Goal: Task Accomplishment & Management: Manage account settings

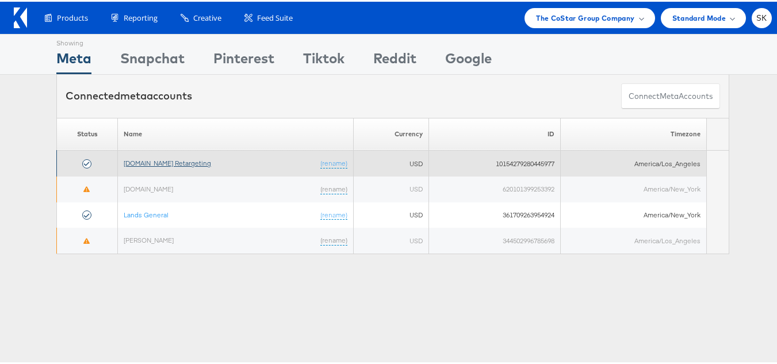
click at [196, 160] on link "[DOMAIN_NAME] Retargeting" at bounding box center [167, 161] width 87 height 9
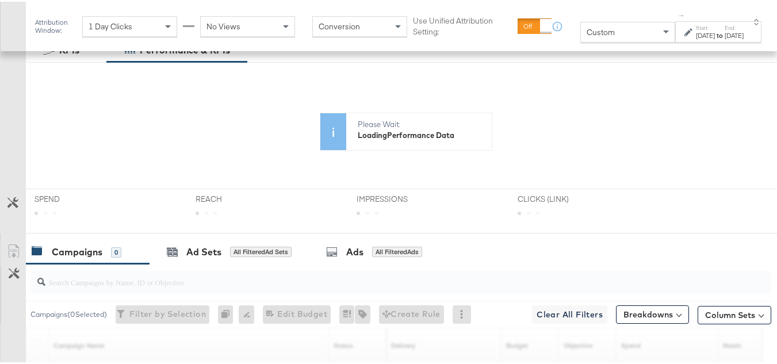
scroll to position [230, 0]
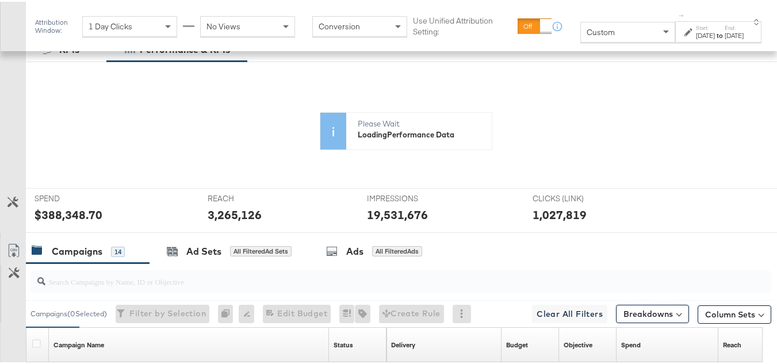
click at [603, 34] on div "Custom" at bounding box center [628, 31] width 94 height 20
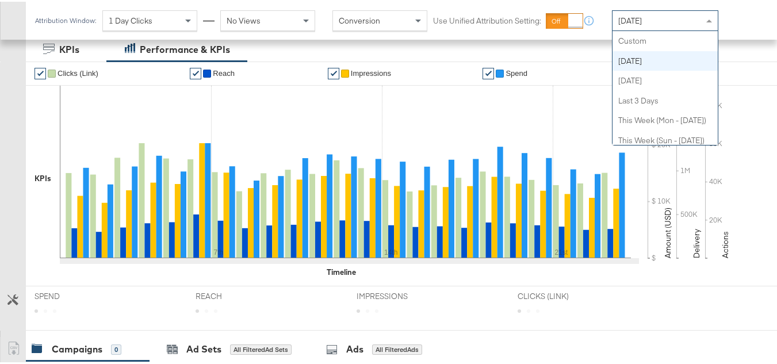
click at [644, 21] on div "Today" at bounding box center [665, 19] width 105 height 20
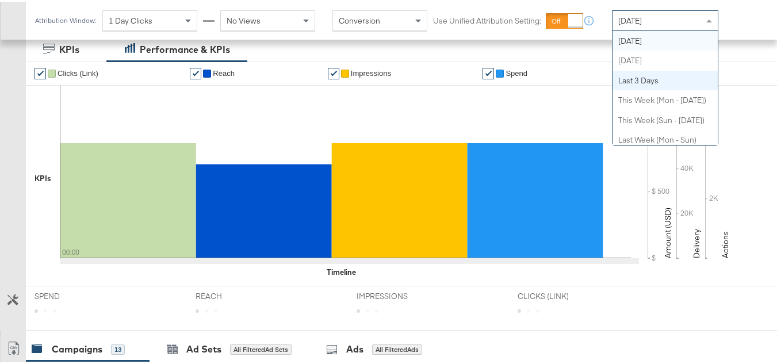
scroll to position [0, 0]
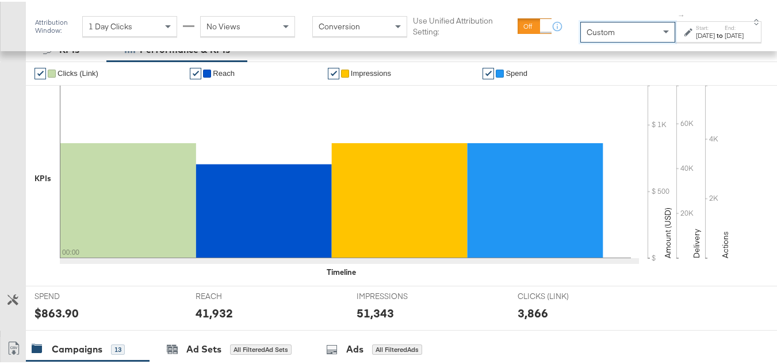
click at [696, 22] on label "Start:" at bounding box center [705, 25] width 19 height 7
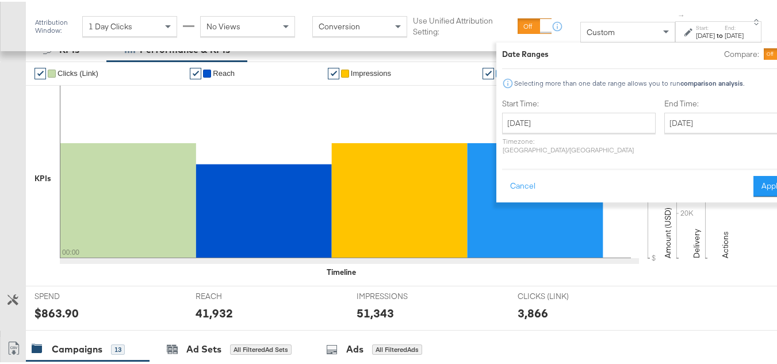
click at [696, 36] on div "Sep 28th 2025" at bounding box center [705, 33] width 19 height 9
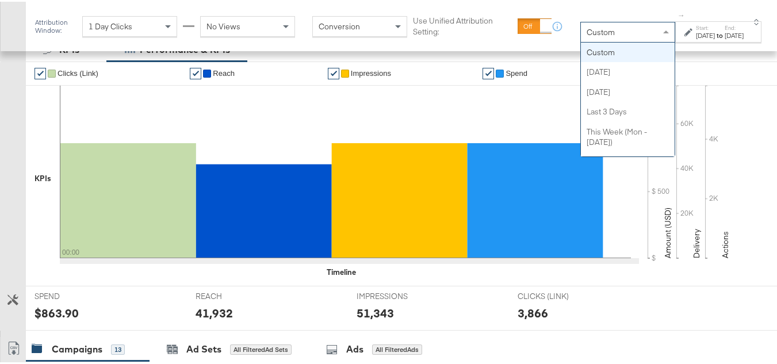
click at [596, 25] on div "Custom" at bounding box center [628, 31] width 94 height 20
click at [696, 30] on div "Sep 28th 2025" at bounding box center [705, 33] width 19 height 9
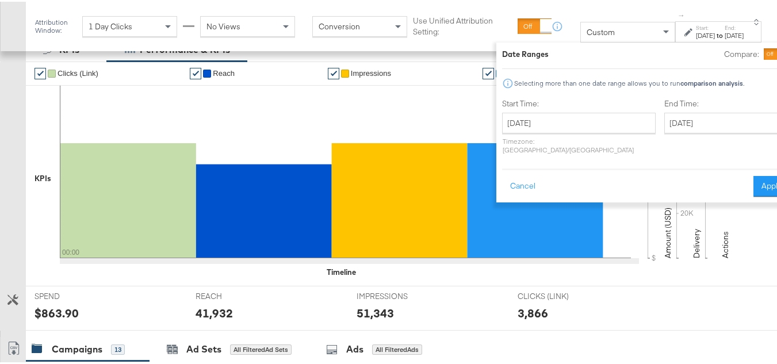
click at [587, 101] on label "Start Time:" at bounding box center [579, 102] width 154 height 11
click at [579, 114] on input "September 28th 2025" at bounding box center [579, 121] width 154 height 21
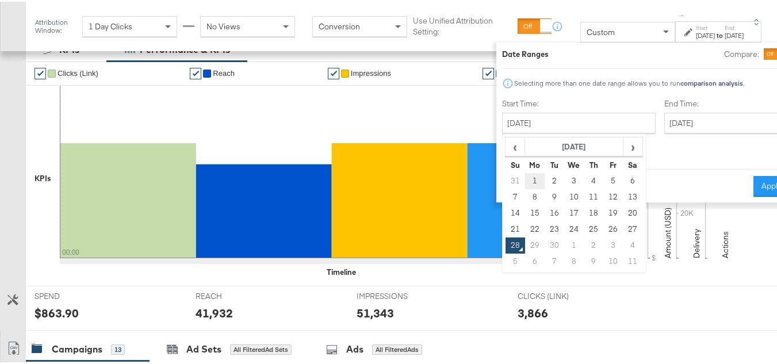
click at [525, 174] on td "1" at bounding box center [535, 179] width 20 height 16
type input "September 1st 2025"
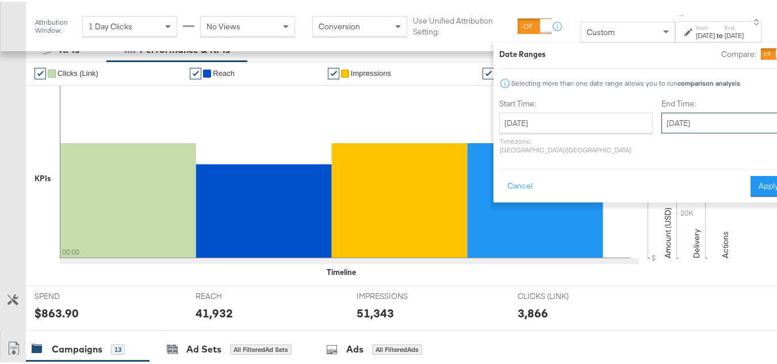
click at [683, 120] on input "September 28th 2025" at bounding box center [721, 121] width 121 height 21
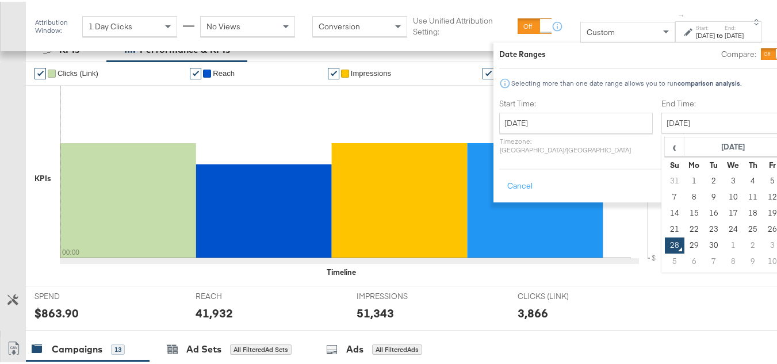
type input "September 27th 2025"
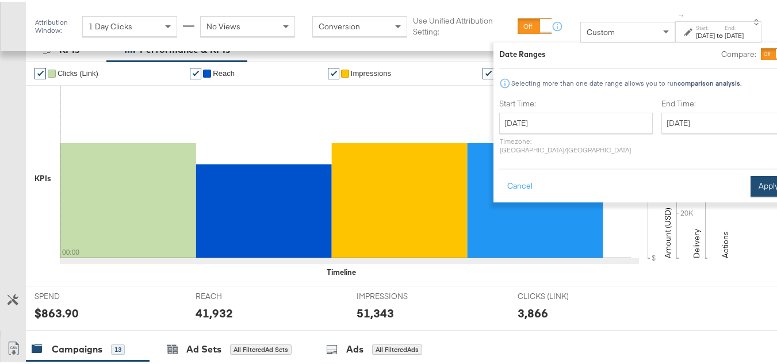
click at [752, 174] on button "Apply" at bounding box center [769, 184] width 36 height 21
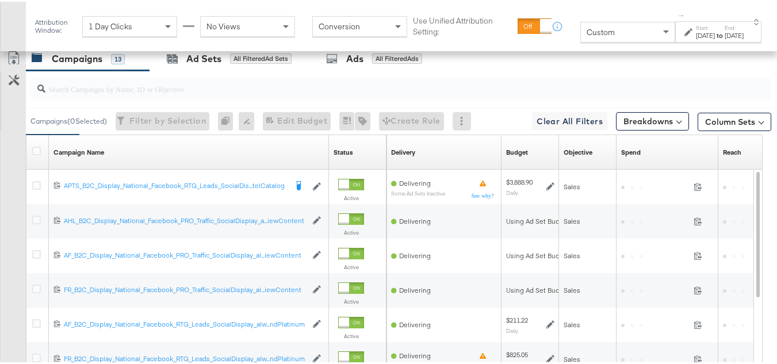
scroll to position [431, 0]
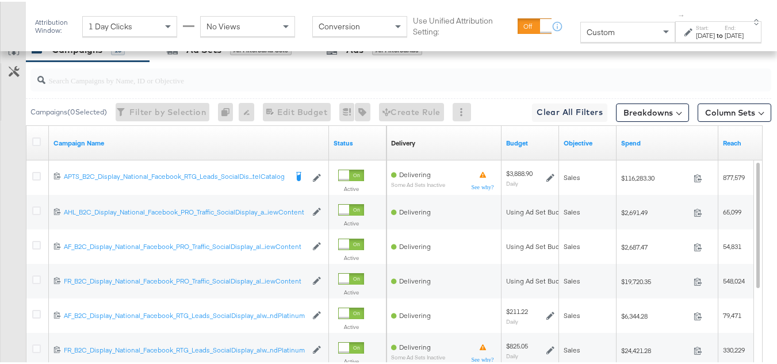
click at [110, 85] on input "search" at bounding box center [375, 74] width 660 height 22
paste input "APTS_B2C_Display_National_Facebook_RTG_Leads_SocialDisplay_Retargeting_Diamond_…"
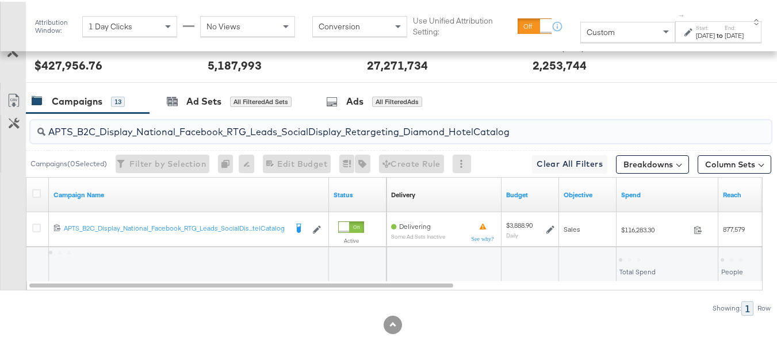
scroll to position [495, 0]
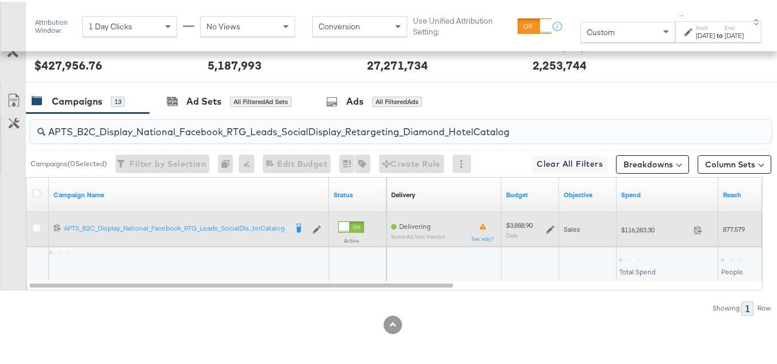
click at [641, 233] on div "$116,283.30 116283.3" at bounding box center [668, 228] width 102 height 18
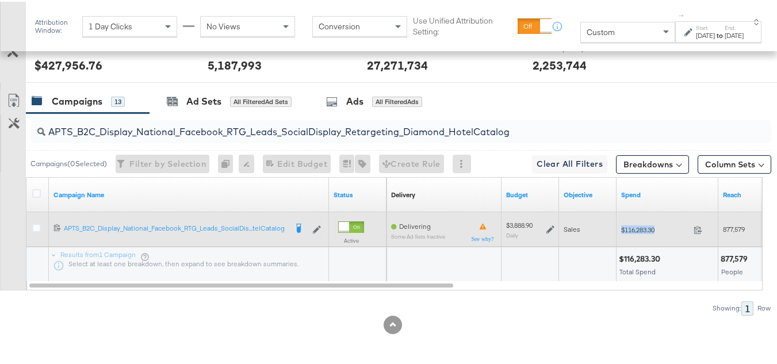
click at [641, 233] on div "$116,283.30 116283.3" at bounding box center [668, 228] width 102 height 18
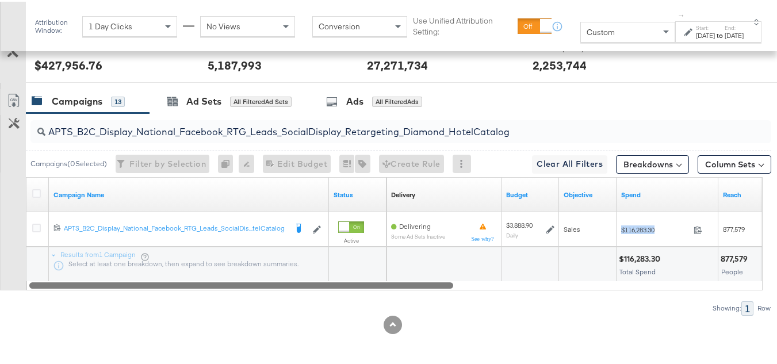
copy div "$116,283.30"
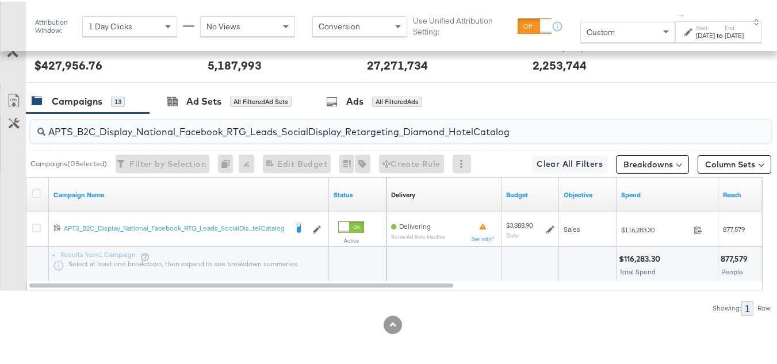
click at [169, 128] on input "APTS_B2C_Display_National_Facebook_RTG_Leads_SocialDisplay_Retargeting_Diamond_…" at bounding box center [375, 125] width 660 height 22
paste input "alwayson_Retargeting_DARE24_DiamondPlatinum"
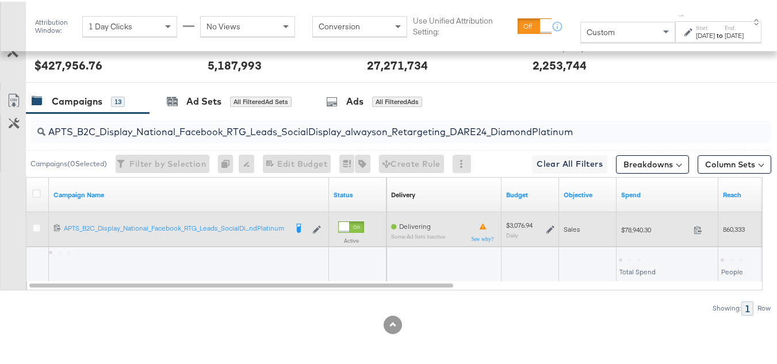
click at [651, 234] on div "$78,940.30 78940.3" at bounding box center [668, 228] width 102 height 18
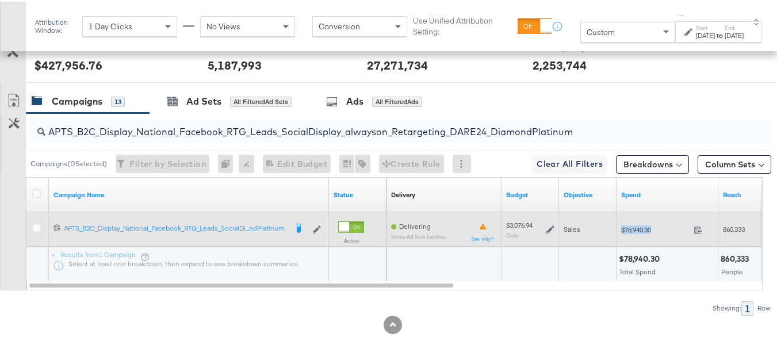
copy div "$78,940.30"
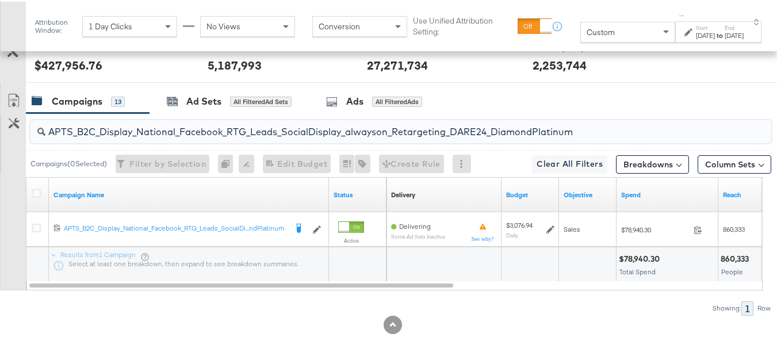
click at [141, 127] on input "APTS_B2C_Display_National_Facebook_RTG_Leads_SocialDisplay_alwayson_Retargeting…" at bounding box center [375, 125] width 660 height 22
paste input "FR_B2C_Display_National_Facebook_RTG_Leads_SocialDisplay_alwayson_Retargeting_FR"
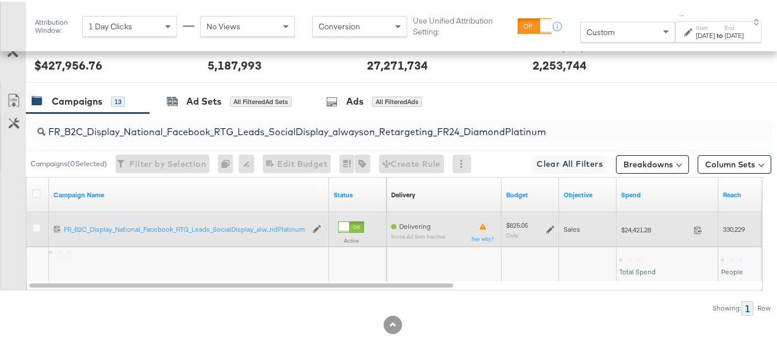
click at [634, 231] on span "$24,421.28" at bounding box center [655, 228] width 68 height 9
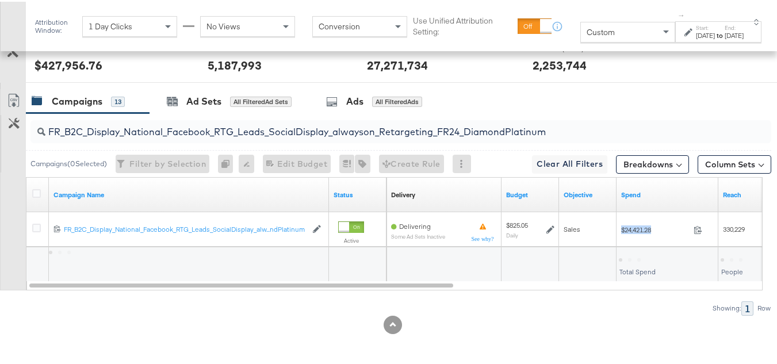
copy div "$24,421.28"
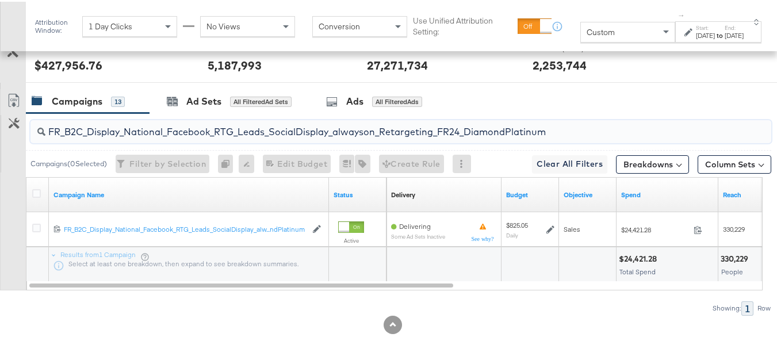
click at [140, 131] on input "FR_B2C_Display_National_Facebook_RTG_Leads_SocialDisplay_alwayson_Retargeting_F…" at bounding box center [375, 125] width 660 height 22
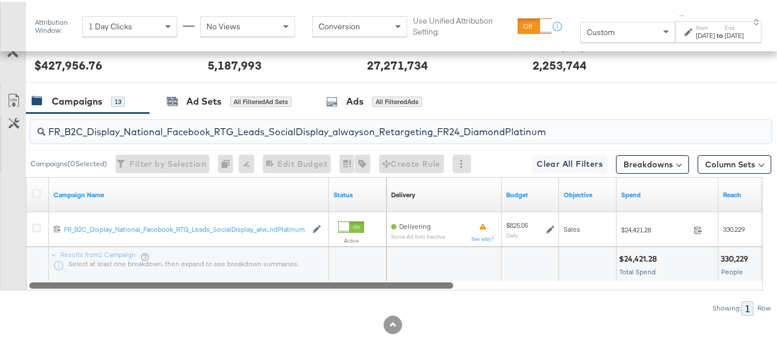
paste input "AF_B2C_Display_National_Facebook_RTG_Leads_SocialDisplay_alwayson_Retargeting_AF"
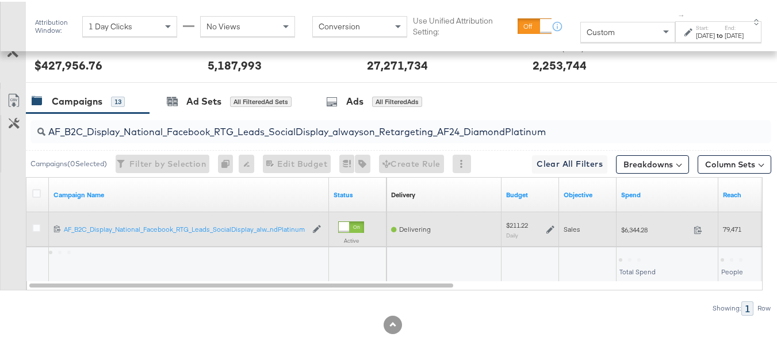
click at [637, 222] on div "$6,344.28 6344.28" at bounding box center [668, 228] width 102 height 18
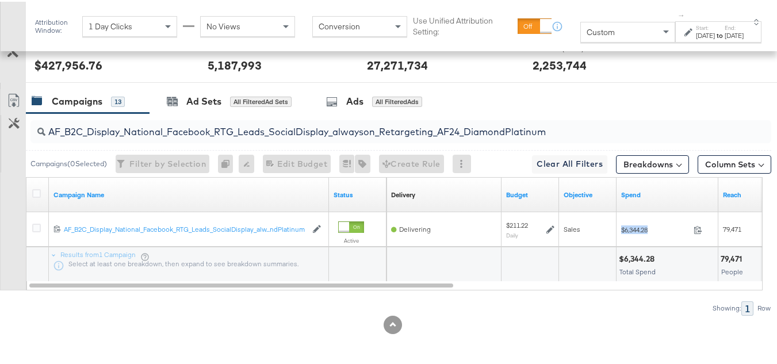
copy div "$6,344.28"
click at [131, 127] on input "AF_B2C_Display_National_Facebook_RTG_Leads_SocialDisplay_alwayson_Retargeting_A…" at bounding box center [375, 125] width 660 height 22
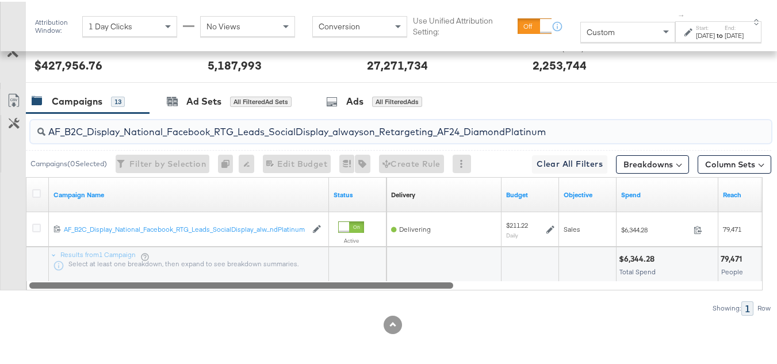
paste input "HL_B2C_Display_National_Facebook_RTG_Leads_SocialDisplay_alwayson_Retargeting_A…"
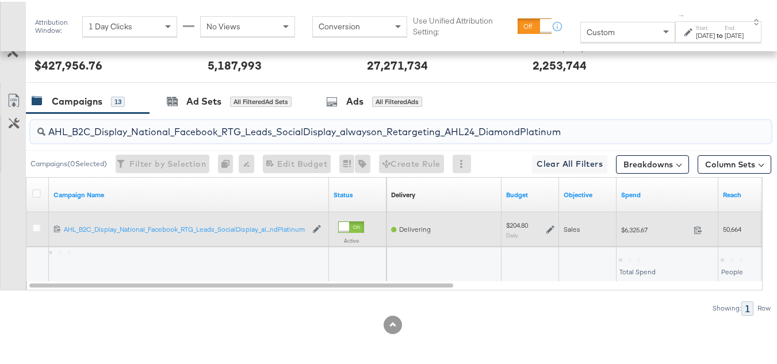
click at [648, 236] on div "$6,325.67 6325.67" at bounding box center [668, 228] width 102 height 18
copy div "$6,325.67"
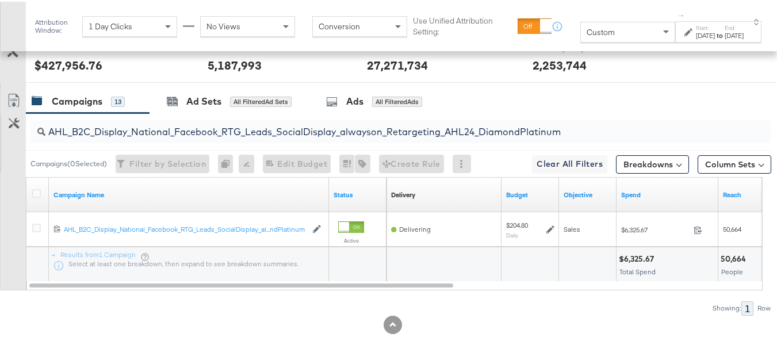
click at [131, 121] on input "AHL_B2C_Display_National_Facebook_RTG_Leads_SocialDisplay_alwayson_Retargeting_…" at bounding box center [375, 125] width 660 height 22
paste input "PTS_B2C_Display_National_Facebook_PRO_Traffic_SocialDisplay_alwayson_ASC_DARE24…"
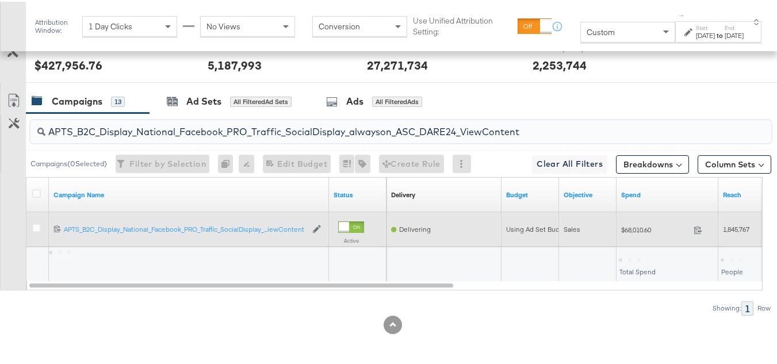
click at [637, 225] on span "$68,010.60" at bounding box center [655, 228] width 68 height 9
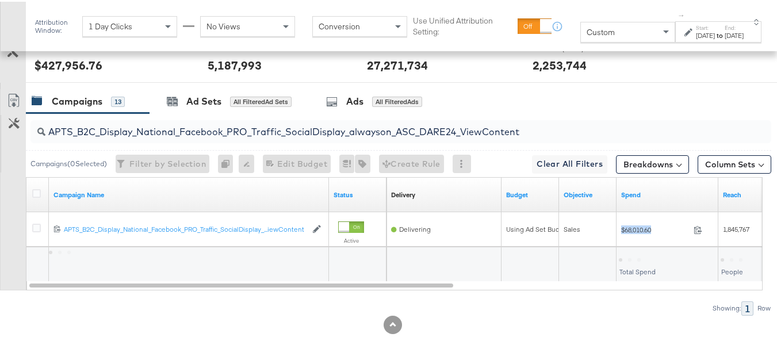
copy div "$68,010.60"
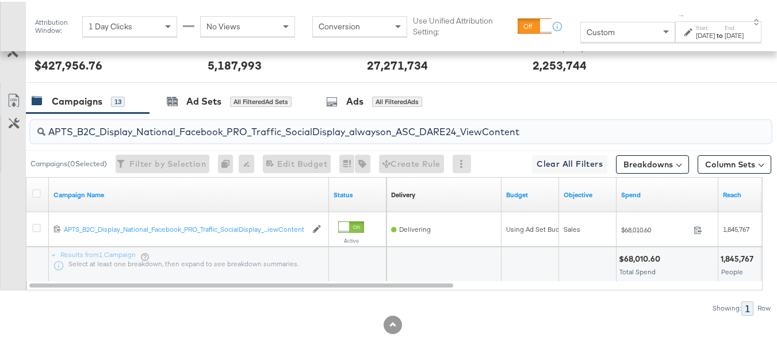
click at [129, 133] on input "APTS_B2C_Display_National_Facebook_PRO_Traffic_SocialDisplay_alwayson_ASC_DARE2…" at bounding box center [375, 125] width 660 height 22
paste input "Leads_SocialDisplay_alwayson_ASC_DARE24_Purchase"
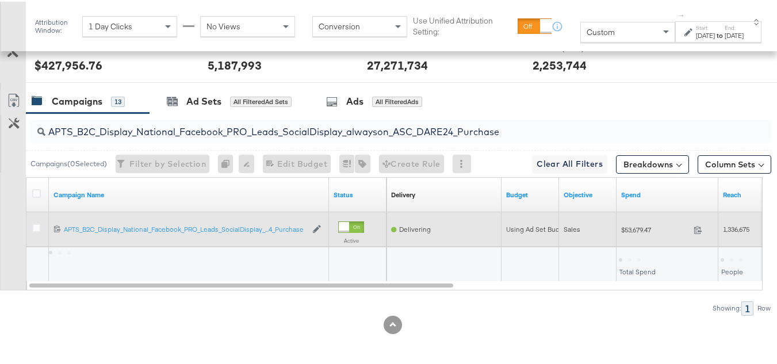
click at [641, 240] on div "$53,679.47 53679.47" at bounding box center [668, 228] width 102 height 35
copy div "$53,679.47"
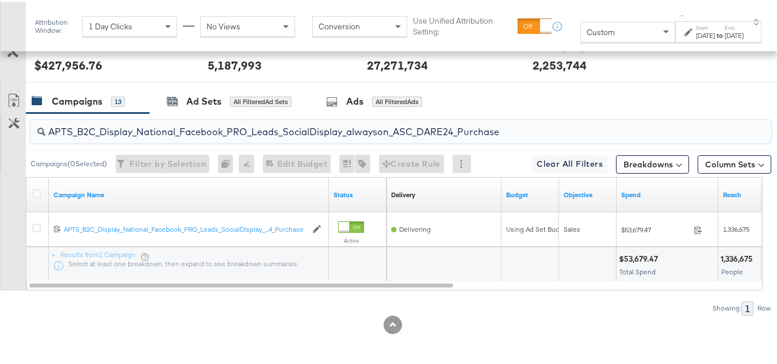
click at [120, 126] on input "APTS_B2C_Display_National_Facebook_PRO_Leads_SocialDisplay_alwayson_ASC_DARE24_…" at bounding box center [375, 125] width 660 height 22
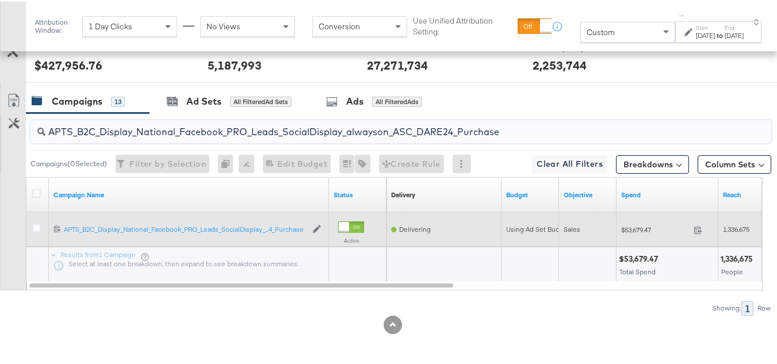
paste input "F_B2C_Display_National_Facebook_PRO_Traffic_SocialDisplay_alwayson_ASC_AF24_Vie…"
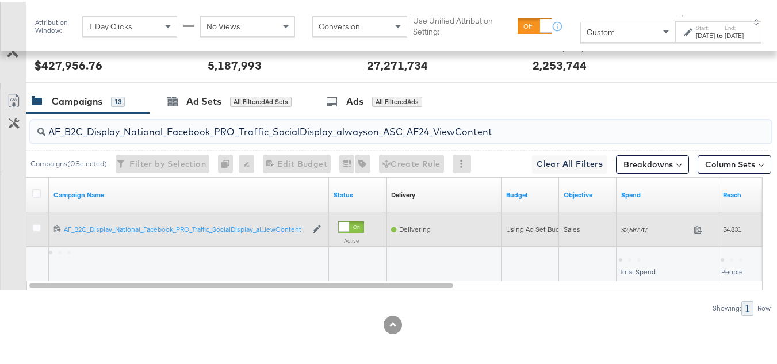
click at [636, 215] on div "$2,687.47 2687.47" at bounding box center [668, 228] width 102 height 35
copy div "$2,687.47"
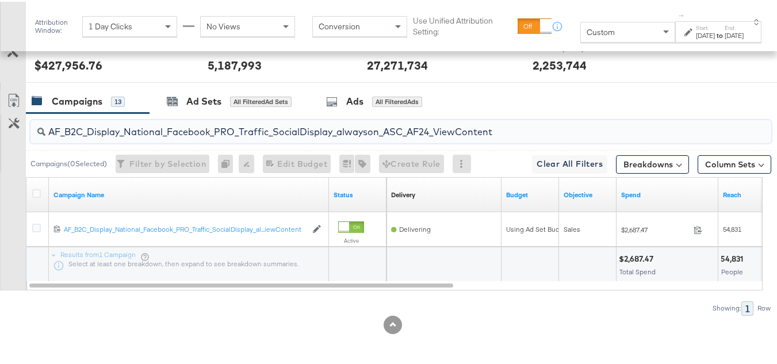
click at [160, 124] on input "AF_B2C_Display_National_Facebook_PRO_Traffic_SocialDisplay_alwayson_ASC_AF24_Vi…" at bounding box center [375, 125] width 660 height 22
paste input "FR_B2C_Display_National_Facebook_PRO_Traffic_SocialDisplay_alwayson_ASC_FR"
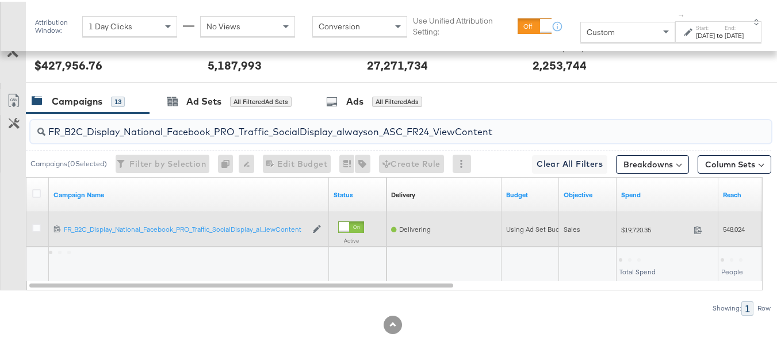
click at [640, 235] on div "$19,720.35 19720.35" at bounding box center [668, 228] width 102 height 18
copy div "$19,720.35"
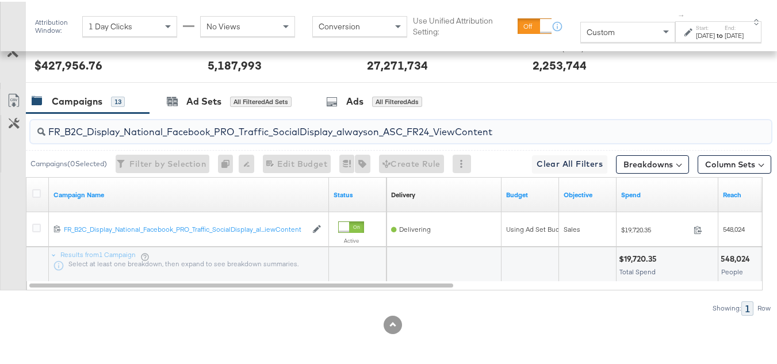
click at [137, 122] on input "FR_B2C_Display_National_Facebook_PRO_Traffic_SocialDisplay_alwayson_ASC_FR24_Vi…" at bounding box center [375, 125] width 660 height 22
paste input "AHL_B2C_Display_National_Facebook_PRO_Traffic_SocialDisplay_alwayson_ASC_AHL"
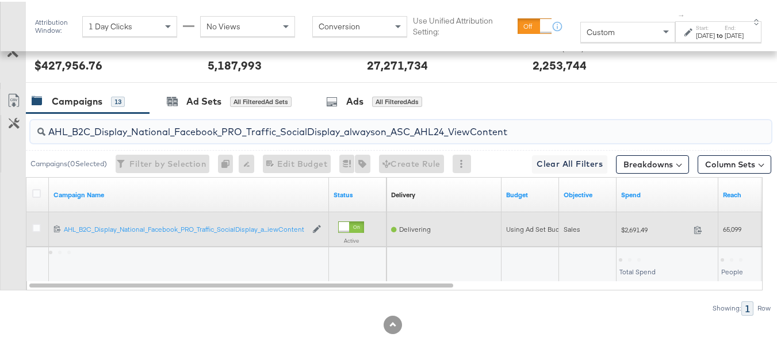
click at [660, 227] on span "$2,691.49" at bounding box center [655, 228] width 68 height 9
click at [637, 224] on span "$2,691.49" at bounding box center [655, 228] width 68 height 9
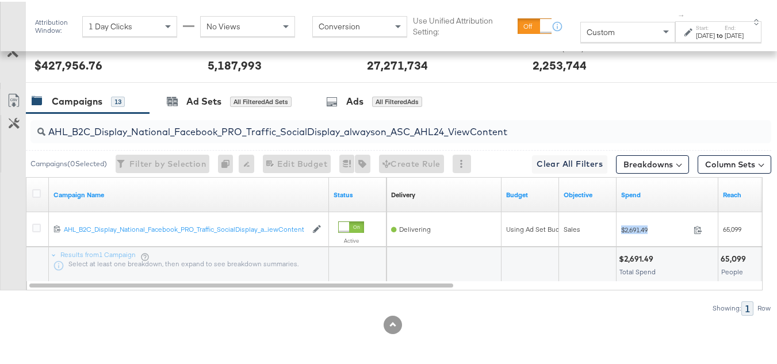
copy div "$2,691.49"
click at [1, 293] on div "AHL_B2C_Display_National_Facebook_PRO_Traffic_SocialDisplay_alwayson_ASC_AHL24_…" at bounding box center [385, 213] width 771 height 202
click at [206, 127] on input "AHL_B2C_Display_National_Facebook_PRO_Traffic_SocialDisplay_alwayson_ASC_AHL24_…" at bounding box center [375, 125] width 660 height 22
paste input "PTS_B2C_Display_National_Facebook_RTG_Leads_SocialDisplay_Retargeting_Diamond_H…"
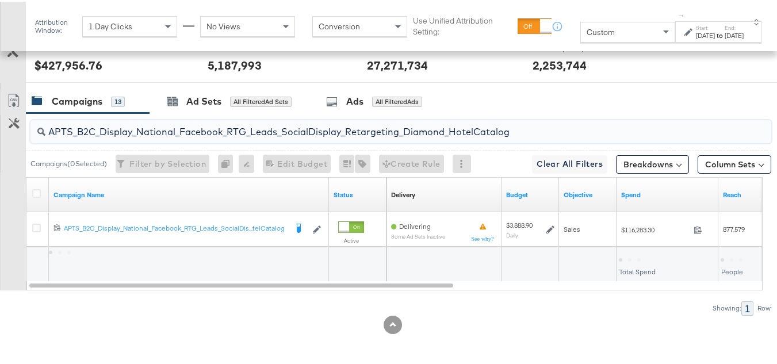
type input "APTS_B2C_Display_National_Facebook_RTG_Leads_SocialDisplay_Retargeting_Diamond_…"
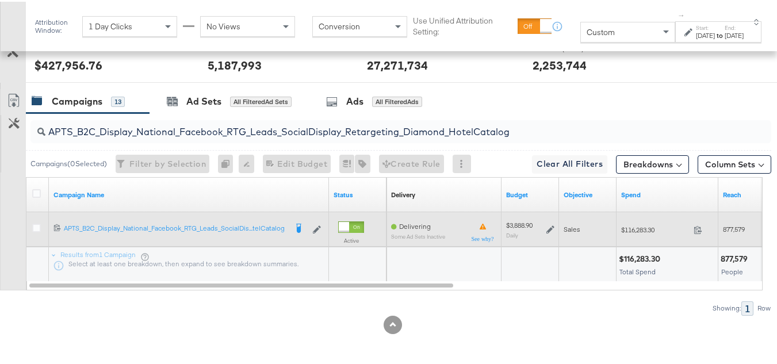
click at [548, 230] on icon at bounding box center [550, 228] width 8 height 8
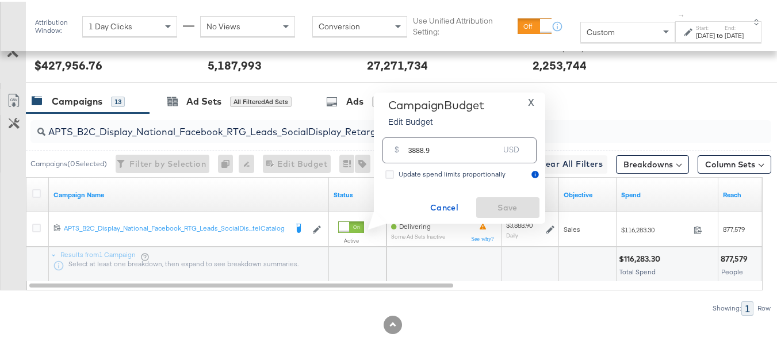
click at [453, 152] on input "3888.9" at bounding box center [453, 144] width 91 height 25
paste input "$3,817.72"
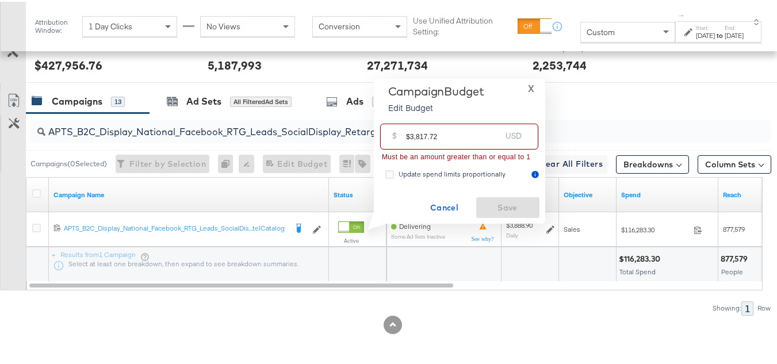
click at [409, 136] on input "$3,817.72" at bounding box center [453, 130] width 95 height 25
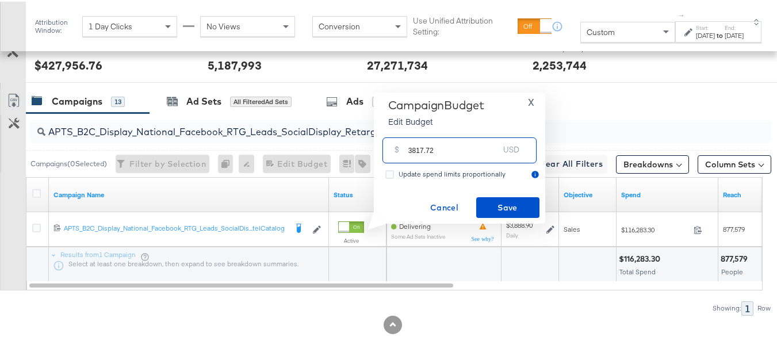
click at [471, 145] on input "3817.72" at bounding box center [453, 144] width 91 height 25
type input "3817.72"
click at [495, 213] on span "Save" at bounding box center [508, 206] width 54 height 14
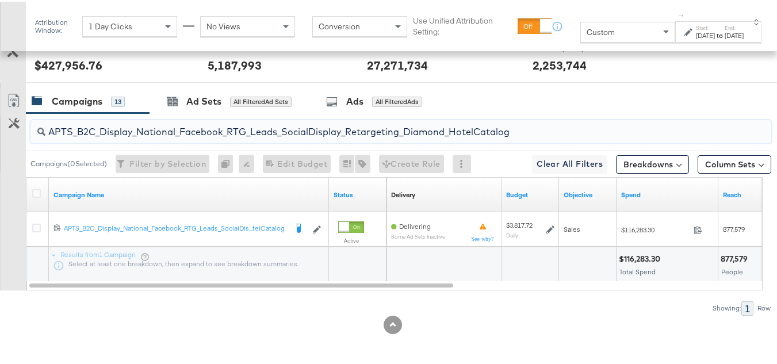
click at [223, 123] on input "APTS_B2C_Display_National_Facebook_RTG_Leads_SocialDisplay_Retargeting_Diamond_…" at bounding box center [375, 125] width 660 height 22
paste input "alwayson_Retargeting_DARE24_DiamondPlatinum"
type input "APTS_B2C_Display_National_Facebook_RTG_Leads_SocialDisplay_alwayson_Retargeting…"
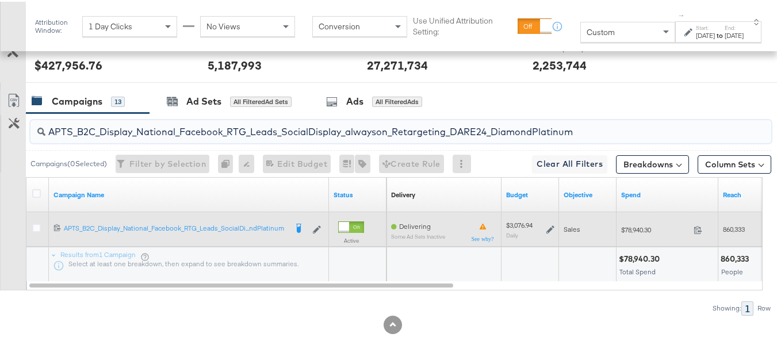
click at [556, 227] on div "$3,076.94 Daily" at bounding box center [531, 228] width 58 height 27
click at [552, 228] on icon at bounding box center [550, 228] width 8 height 8
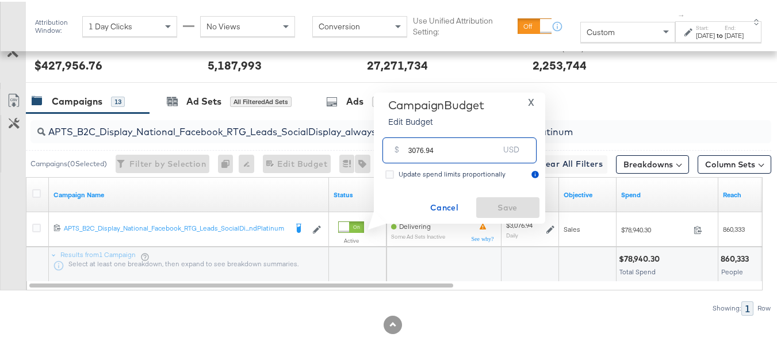
click at [467, 144] on input "3076.94" at bounding box center [453, 144] width 91 height 25
paste input "$2,608.97"
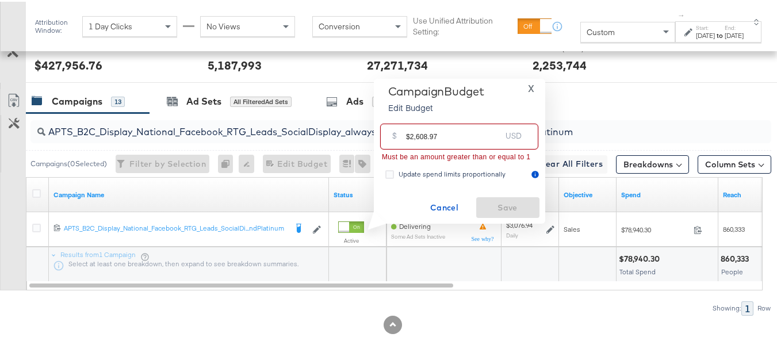
click at [407, 135] on input "$2,608.97" at bounding box center [453, 130] width 95 height 25
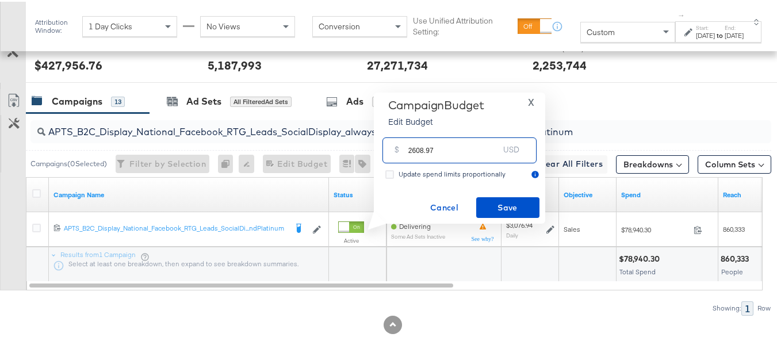
click at [464, 142] on input "2608.97" at bounding box center [453, 144] width 91 height 25
type input "2608.97"
click at [497, 189] on div "Campaign Budget Edit Budget X $ 2608.97 USD Update spend limits proportionally …" at bounding box center [460, 157] width 160 height 120
click at [499, 196] on button "Save" at bounding box center [507, 206] width 63 height 21
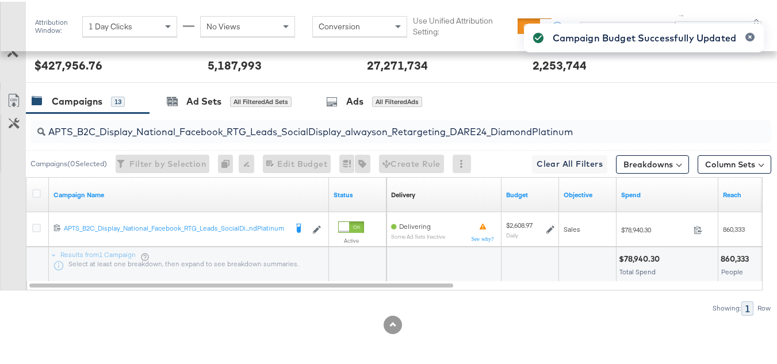
click at [213, 125] on input "APTS_B2C_Display_National_Facebook_RTG_Leads_SocialDisplay_alwayson_Retargeting…" at bounding box center [375, 125] width 660 height 22
paste input "FR_B2C_Display_National_Facebook_RTG_Leads_SocialDisplay_alwayson_Retargeting_FR"
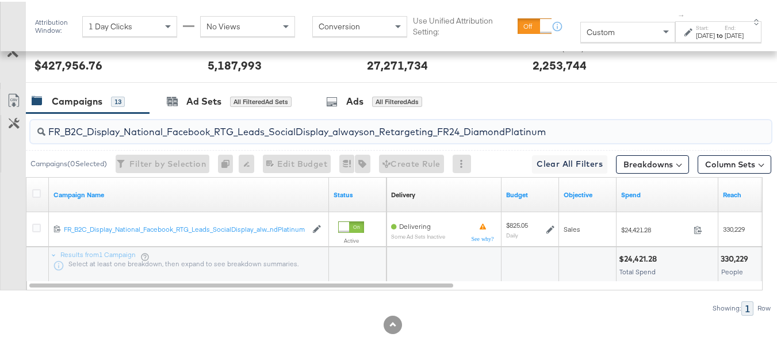
type input "FR_B2C_Display_National_Facebook_RTG_Leads_SocialDisplay_alwayson_Retargeting_F…"
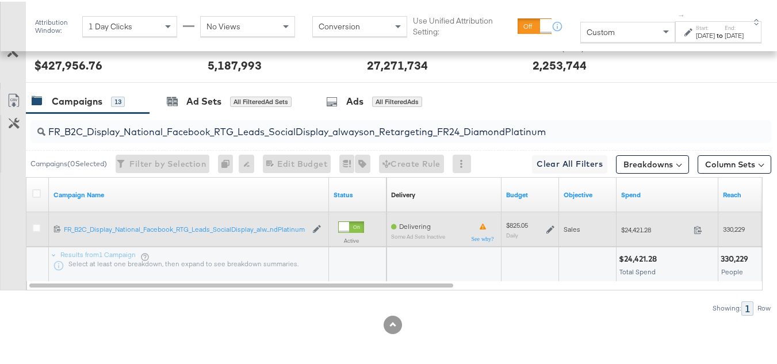
click at [548, 227] on icon at bounding box center [550, 228] width 8 height 8
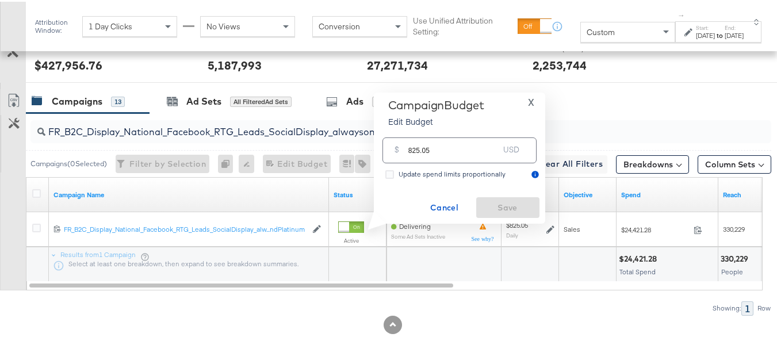
click at [460, 150] on input "825.05" at bounding box center [453, 144] width 91 height 25
paste input "$805.8"
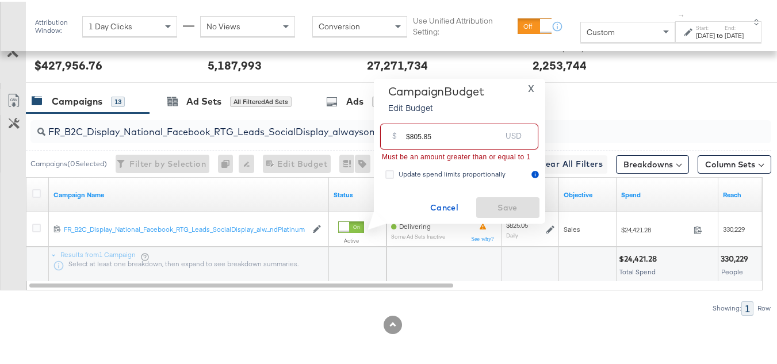
click at [410, 132] on input "$805.85" at bounding box center [453, 130] width 95 height 25
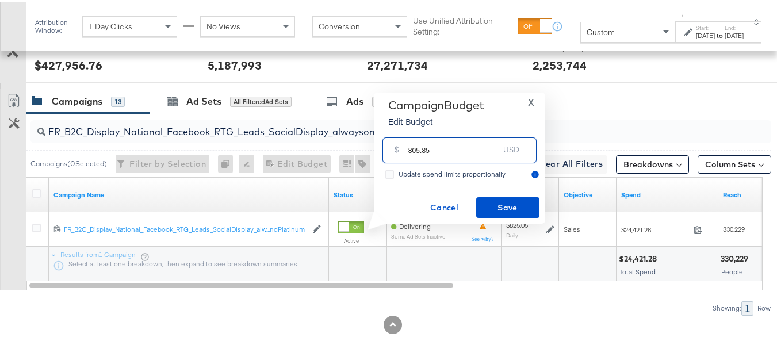
click at [458, 141] on input "805.85" at bounding box center [453, 144] width 91 height 25
type input "805.85"
click at [487, 202] on span "Save" at bounding box center [508, 206] width 54 height 14
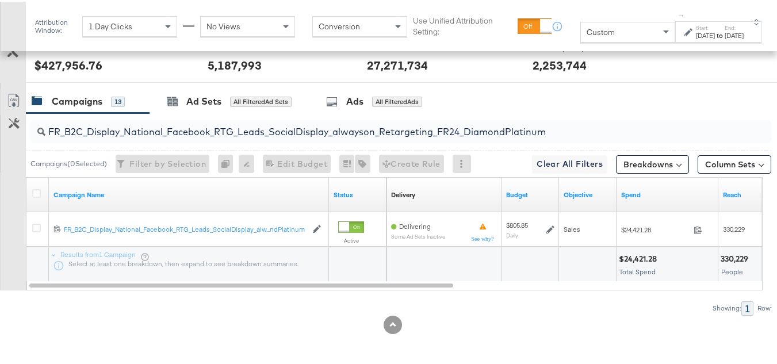
click at [187, 114] on input "FR_B2C_Display_National_Facebook_RTG_Leads_SocialDisplay_alwayson_Retargeting_F…" at bounding box center [375, 125] width 660 height 22
paste input "AF_B2C_Display_National_Facebook_RTG_Leads_SocialDisplay_alwayson_Retargeting_AF"
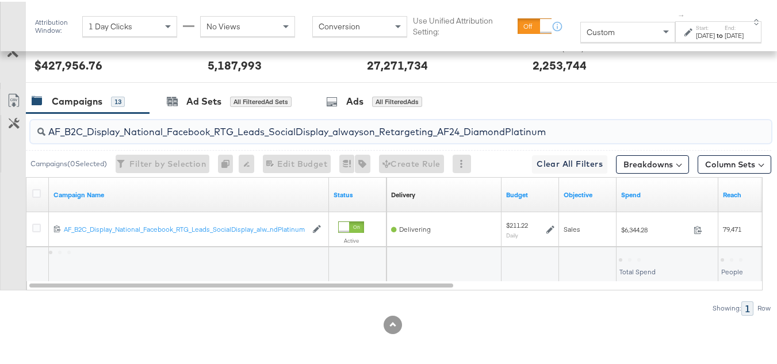
type input "AF_B2C_Display_National_Facebook_RTG_Leads_SocialDisplay_alwayson_Retargeting_A…"
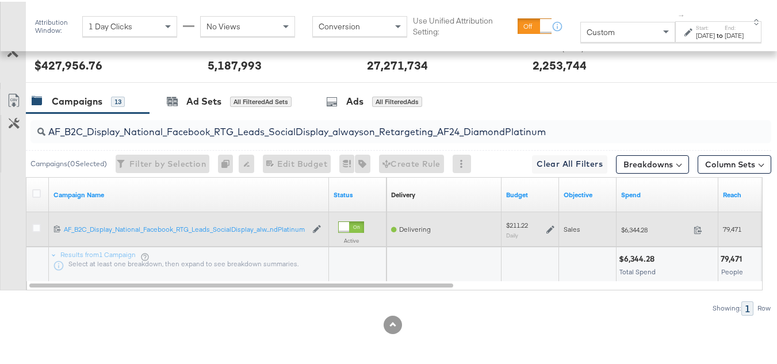
click at [549, 228] on icon at bounding box center [550, 228] width 8 height 8
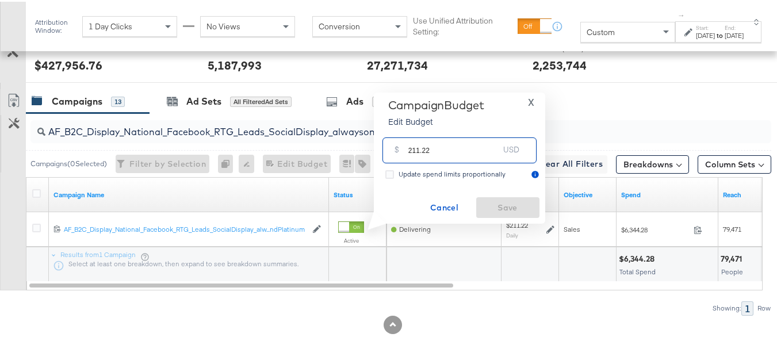
click at [471, 144] on input "211.22" at bounding box center [453, 144] width 91 height 25
paste input "$204.91"
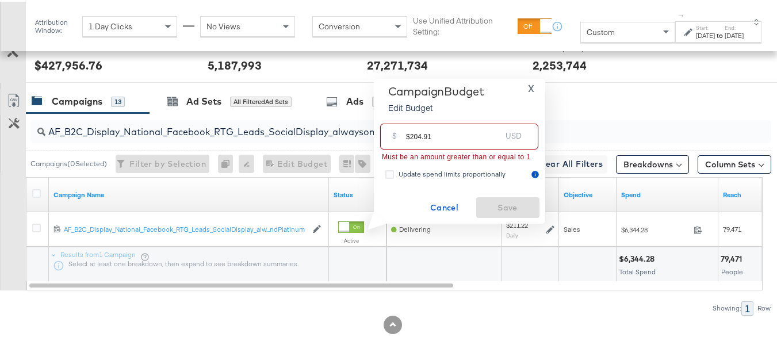
click at [409, 135] on input "$204.91" at bounding box center [453, 130] width 95 height 25
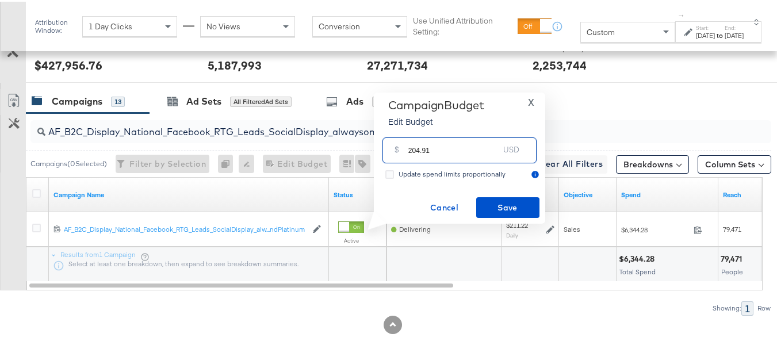
click at [437, 139] on input "204.91" at bounding box center [453, 144] width 91 height 25
type input "204.91"
click at [501, 211] on span "Save" at bounding box center [508, 206] width 54 height 14
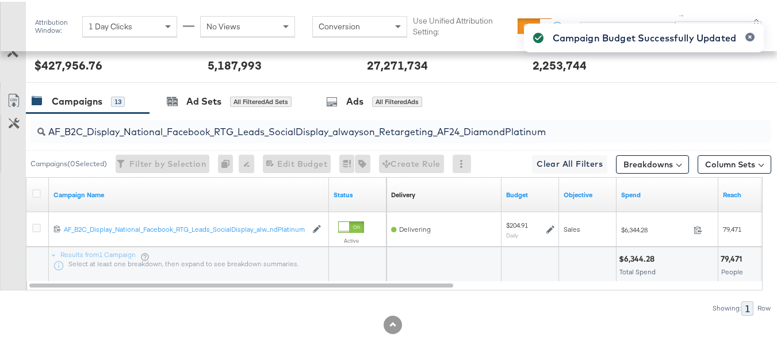
click at [194, 116] on input "AF_B2C_Display_National_Facebook_RTG_Leads_SocialDisplay_alwayson_Retargeting_A…" at bounding box center [375, 125] width 660 height 22
paste input "HL_B2C_Display_National_Facebook_RTG_Leads_SocialDisplay_alwayson_Retargeting_A…"
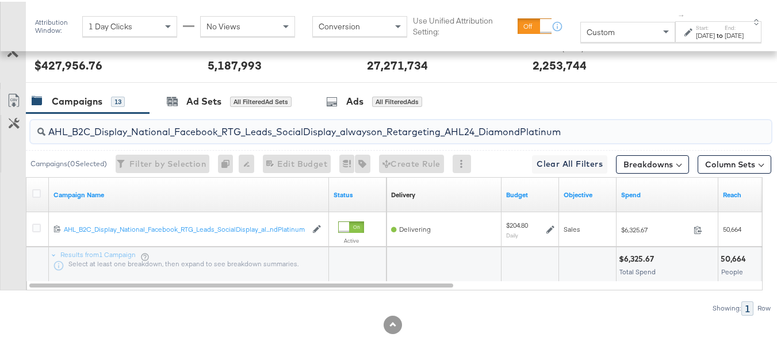
type input "AHL_B2C_Display_National_Facebook_RTG_Leads_SocialDisplay_alwayson_Retargeting_…"
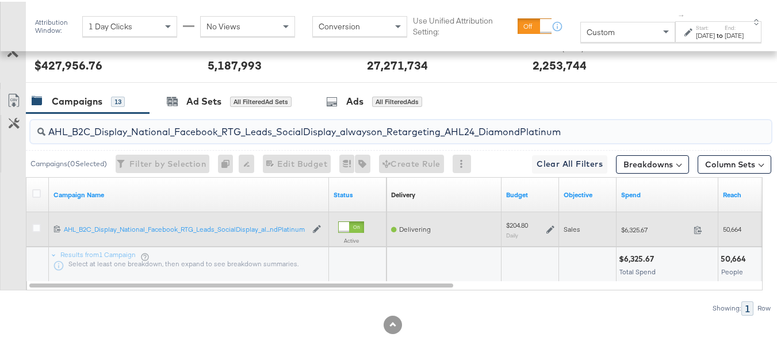
click at [552, 225] on icon at bounding box center [550, 228] width 8 height 8
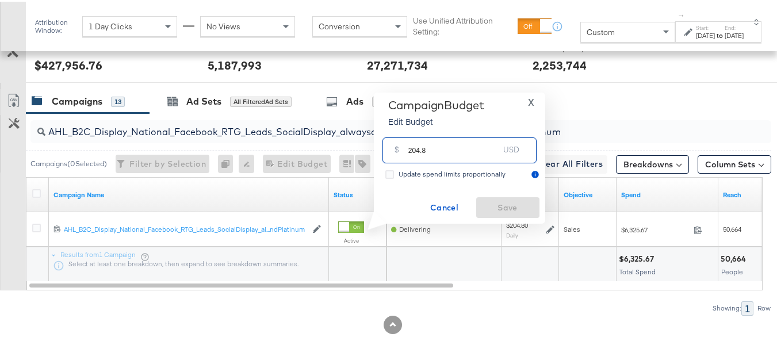
click at [452, 146] on input "204.8" at bounding box center [453, 144] width 91 height 25
paste input "$210.73"
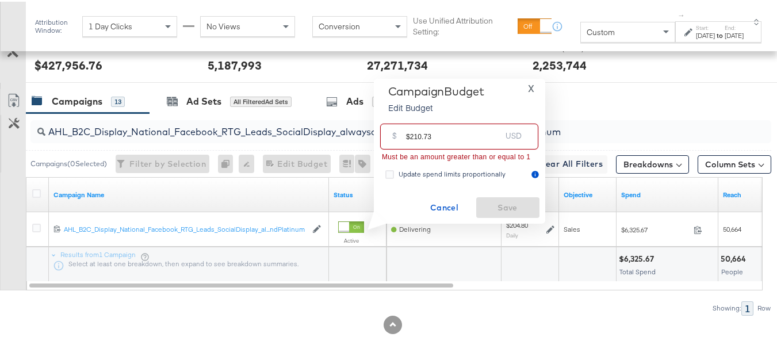
click at [411, 131] on input "$210.73" at bounding box center [453, 130] width 95 height 25
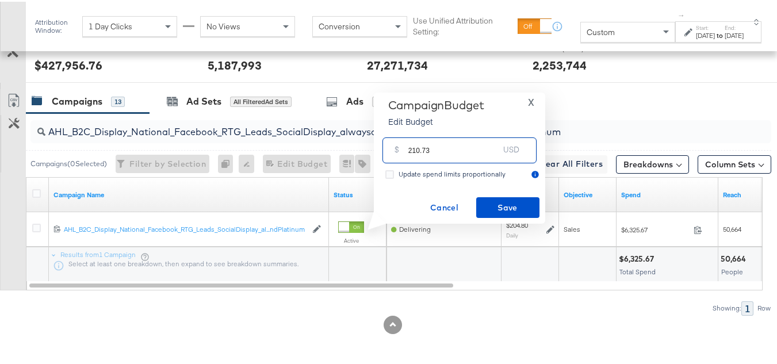
click at [461, 142] on input "210.73" at bounding box center [453, 144] width 91 height 25
type input "210.73"
click at [493, 194] on div "Campaign Budget Edit Budget X $ 210.73 USD Update spend limits proportionally C…" at bounding box center [460, 157] width 160 height 120
click at [496, 199] on span "Save" at bounding box center [508, 206] width 54 height 14
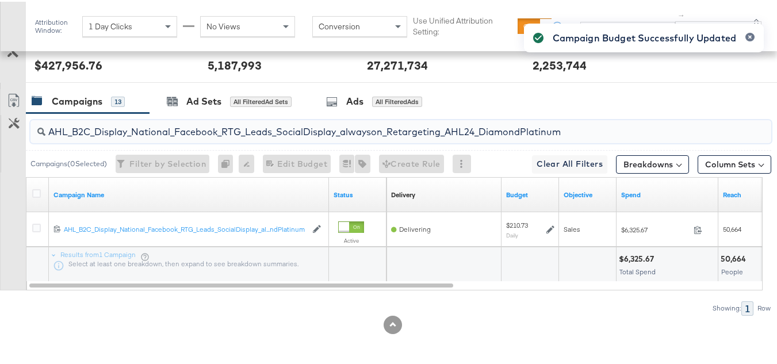
click at [198, 130] on input "AHL_B2C_Display_National_Facebook_RTG_Leads_SocialDisplay_alwayson_Retargeting_…" at bounding box center [375, 125] width 660 height 22
paste input "PTS_B2C_Display_National_Facebook_PRO_Traffic_SocialDisplay_alwayson_ASC_DARE24…"
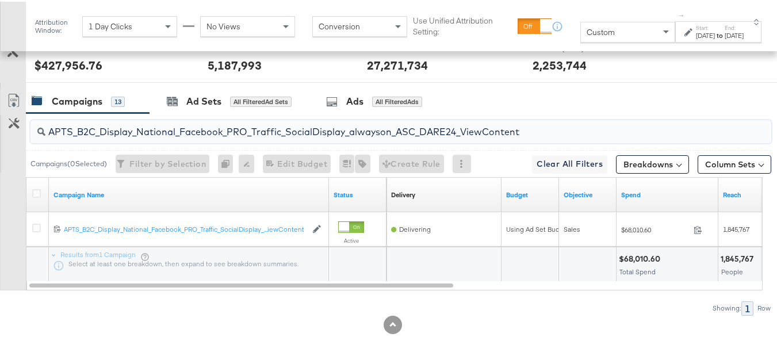
type input "APTS_B2C_Display_National_Facebook_PRO_Traffic_SocialDisplay_alwayson_ASC_DARE2…"
click at [37, 183] on div at bounding box center [38, 193] width 21 height 21
click at [38, 192] on icon at bounding box center [36, 192] width 9 height 9
click at [0, 0] on input "checkbox" at bounding box center [0, 0] width 0 height 0
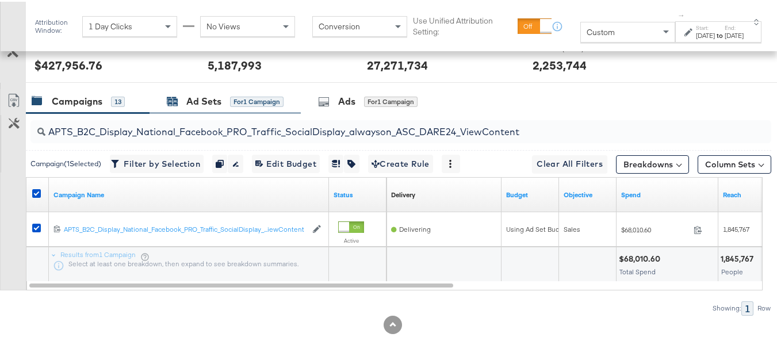
click at [229, 96] on div "Ad Sets for 1 Campaign" at bounding box center [225, 99] width 117 height 13
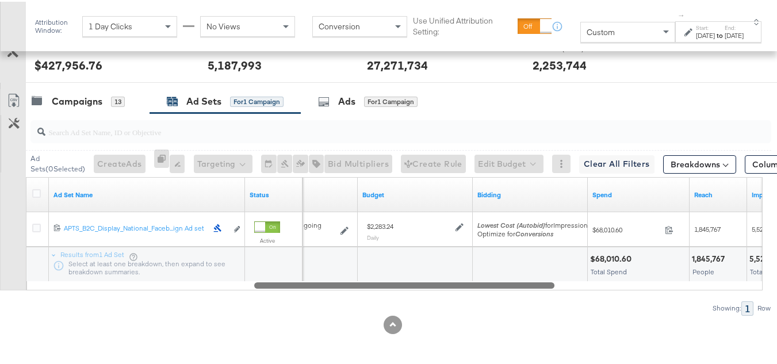
drag, startPoint x: 263, startPoint y: 284, endPoint x: 488, endPoint y: 282, distance: 224.9
click at [488, 282] on div at bounding box center [404, 283] width 300 height 10
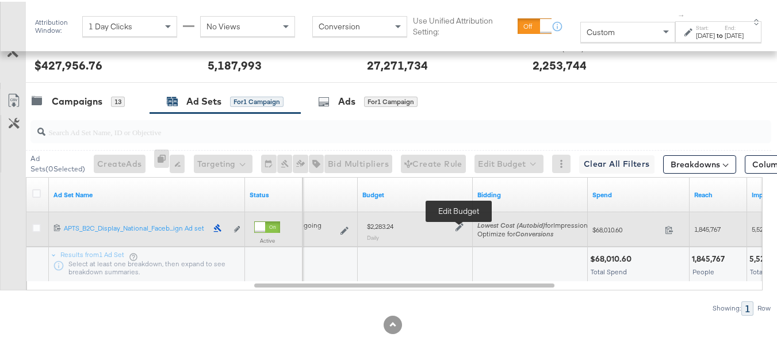
click at [460, 226] on icon at bounding box center [460, 226] width 8 height 8
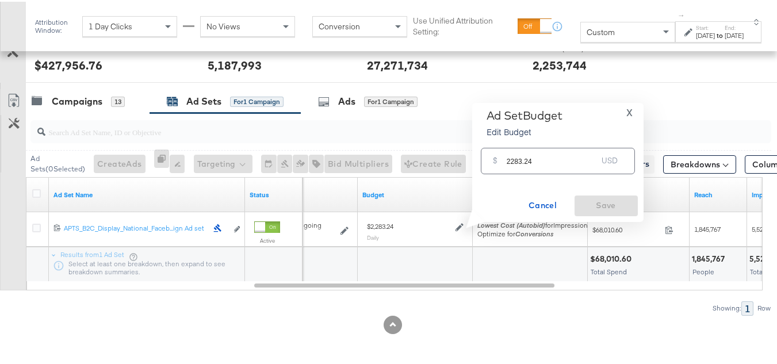
click at [548, 160] on input "2283.24" at bounding box center [552, 154] width 91 height 25
paste input "$2,319.50"
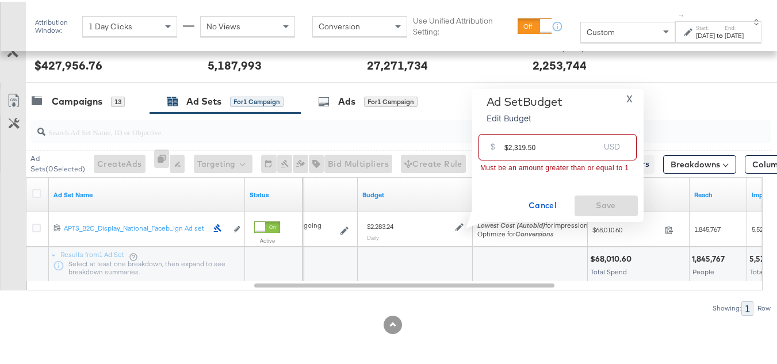
click at [507, 142] on input "$2,319.50" at bounding box center [551, 140] width 95 height 25
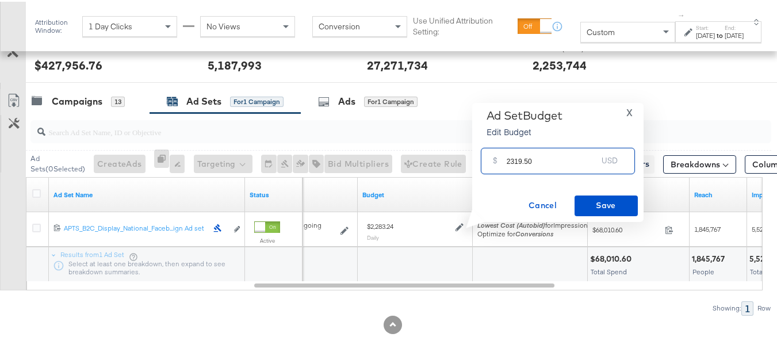
click at [554, 159] on input "2319.50" at bounding box center [552, 154] width 91 height 25
type input "2319.50"
click at [595, 194] on button "Save" at bounding box center [606, 204] width 63 height 21
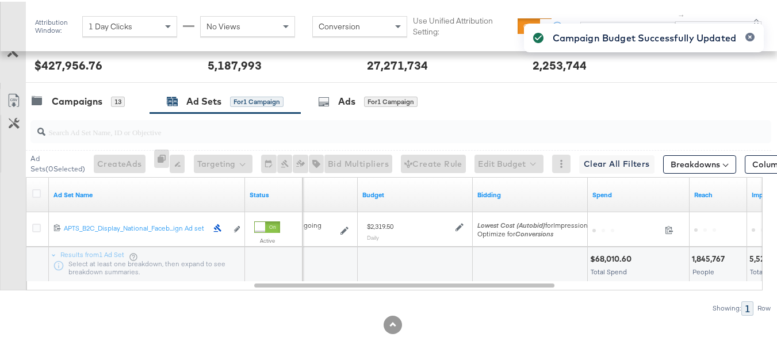
click at [81, 86] on div at bounding box center [393, 85] width 786 height 9
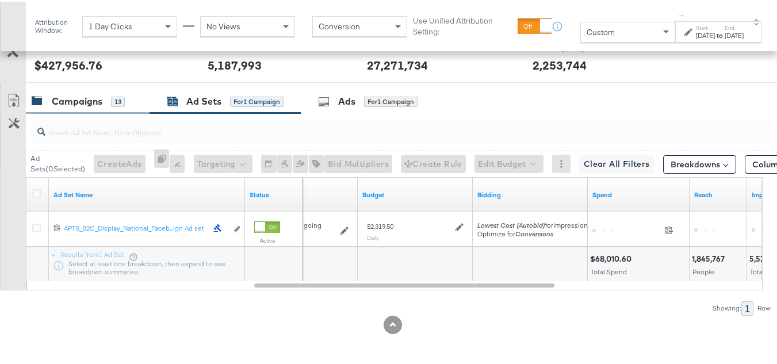
click at [81, 102] on div "Campaigns" at bounding box center [77, 99] width 51 height 13
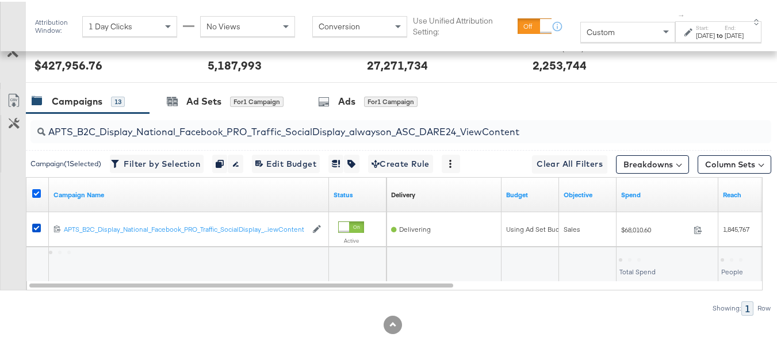
click at [35, 190] on icon at bounding box center [36, 192] width 9 height 9
click at [0, 0] on input "checkbox" at bounding box center [0, 0] width 0 height 0
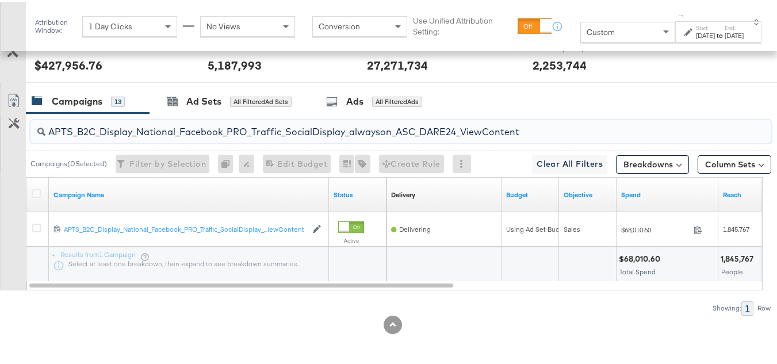
click at [143, 121] on input "APTS_B2C_Display_National_Facebook_PRO_Traffic_SocialDisplay_alwayson_ASC_DARE2…" at bounding box center [375, 125] width 660 height 22
paste input "Leads_SocialDisplay_alwayson_ASC_DARE24_Purchase"
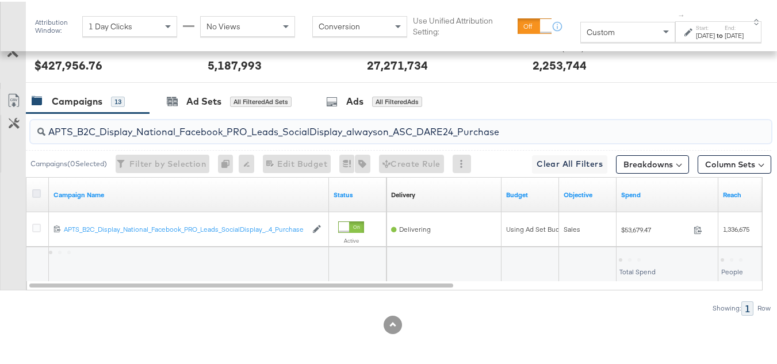
type input "APTS_B2C_Display_National_Facebook_PRO_Leads_SocialDisplay_alwayson_ASC_DARE24_…"
click at [33, 189] on icon at bounding box center [36, 192] width 9 height 9
click at [0, 0] on input "checkbox" at bounding box center [0, 0] width 0 height 0
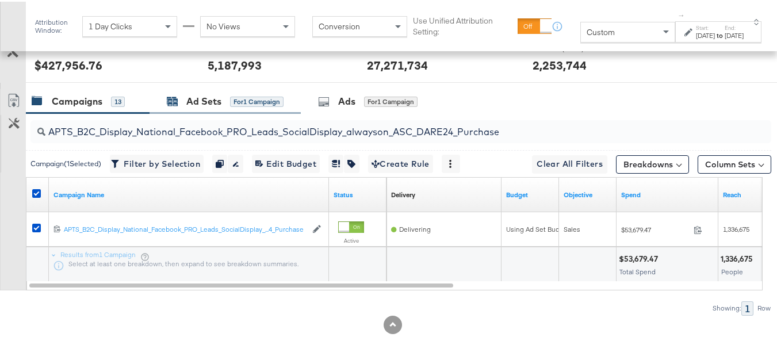
click at [215, 98] on div "Ad Sets" at bounding box center [203, 99] width 35 height 13
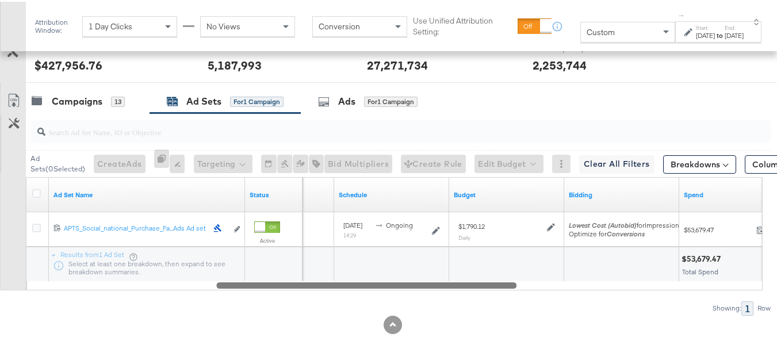
drag, startPoint x: 235, startPoint y: 283, endPoint x: 432, endPoint y: 276, distance: 197.4
click at [432, 276] on div "Ad Set Name Status Delivery Sorting Unavailable Schedule Budget Bidding Spend 1…" at bounding box center [394, 231] width 737 height 113
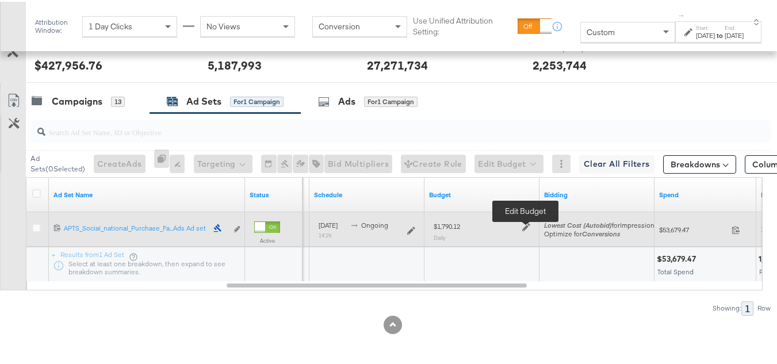
click at [529, 226] on icon at bounding box center [526, 225] width 8 height 8
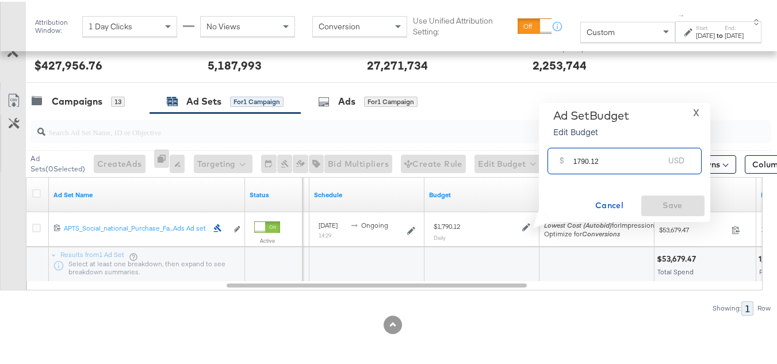
click at [611, 158] on input "1790.12" at bounding box center [618, 154] width 91 height 25
paste input "$1,834.99"
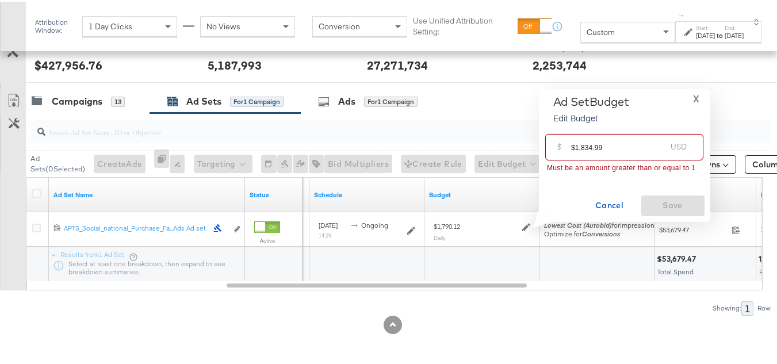
click at [573, 139] on input "$1,834.99" at bounding box center [618, 140] width 95 height 25
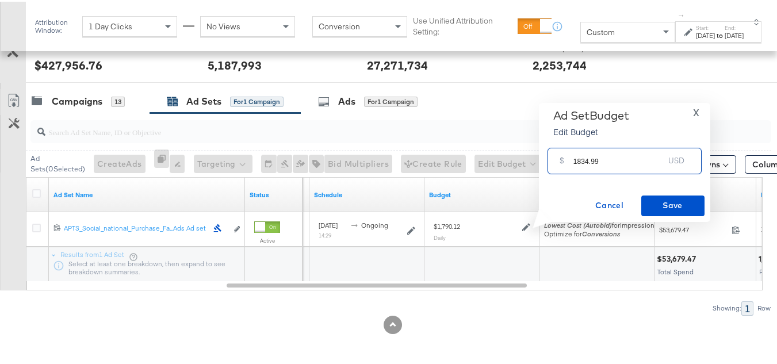
click at [617, 160] on input "1834.99" at bounding box center [618, 154] width 91 height 25
type input "1834.99"
click at [652, 196] on button "Save" at bounding box center [672, 204] width 63 height 21
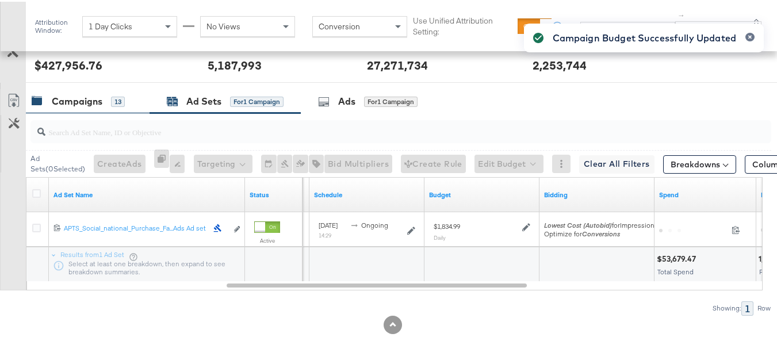
click at [84, 102] on div "Campaigns" at bounding box center [77, 99] width 51 height 13
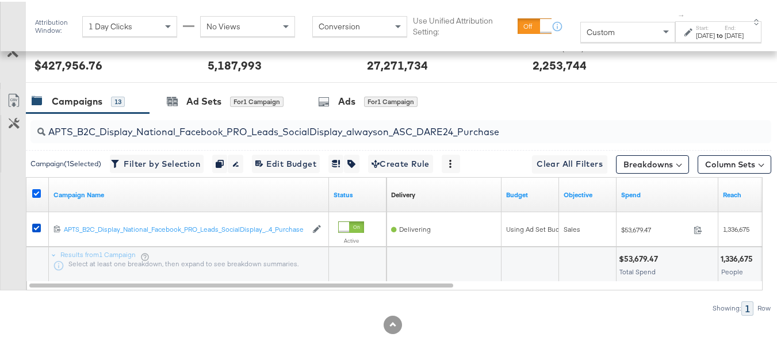
click at [36, 193] on icon at bounding box center [36, 192] width 9 height 9
click at [0, 0] on input "checkbox" at bounding box center [0, 0] width 0 height 0
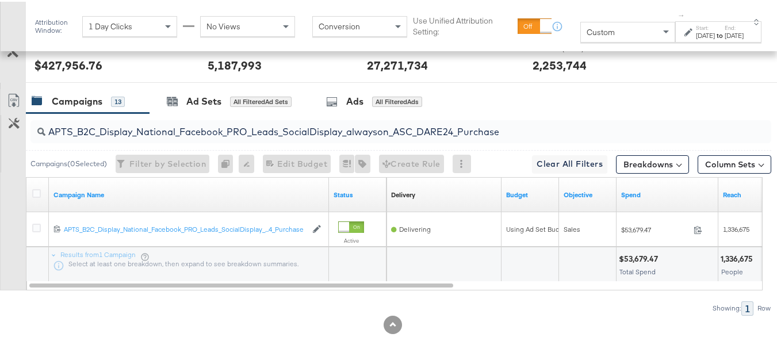
click at [132, 114] on input "APTS_B2C_Display_National_Facebook_PRO_Leads_SocialDisplay_alwayson_ASC_DARE24_…" at bounding box center [375, 125] width 660 height 22
paste input "F_B2C_Display_National_Facebook_PRO_Traffic_SocialDisplay_alwayson_ASC_AF24_Vie…"
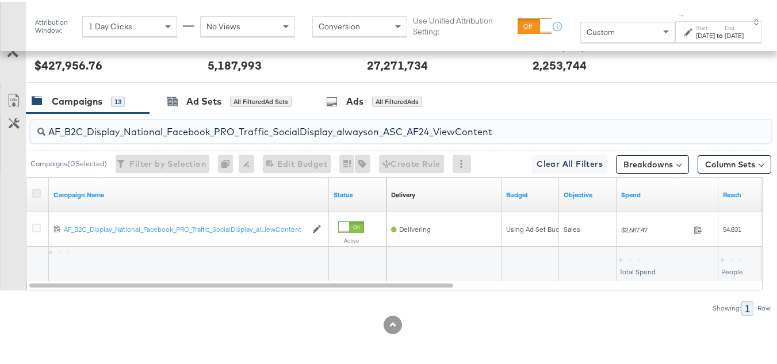
type input "AF_B2C_Display_National_Facebook_PRO_Traffic_SocialDisplay_alwayson_ASC_AF24_Vi…"
click at [36, 192] on icon at bounding box center [36, 192] width 9 height 9
click at [0, 0] on input "checkbox" at bounding box center [0, 0] width 0 height 0
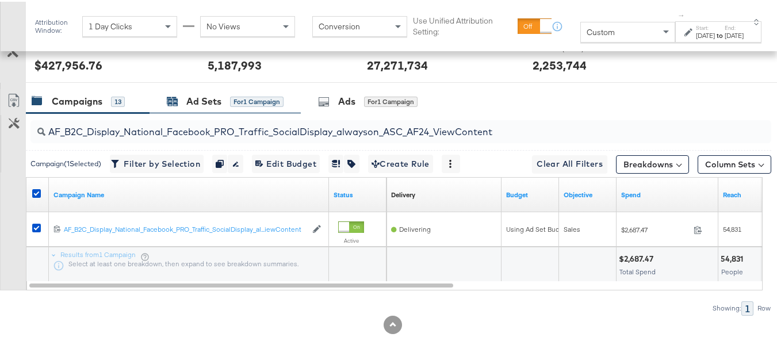
click at [225, 102] on div "Ad Sets for 1 Campaign" at bounding box center [225, 99] width 117 height 13
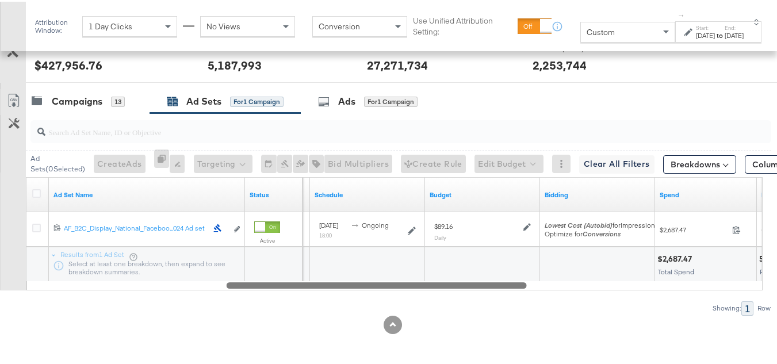
drag, startPoint x: 332, startPoint y: 290, endPoint x: 528, endPoint y: 290, distance: 195.6
click at [521, 291] on div "Ad Sets ( 0 Selected) Create Ads At least one ad set must be selected 0 Rename …" at bounding box center [385, 213] width 771 height 202
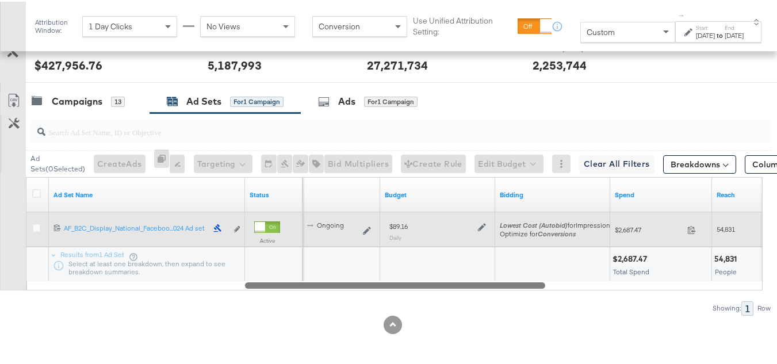
click at [480, 227] on icon at bounding box center [482, 226] width 8 height 8
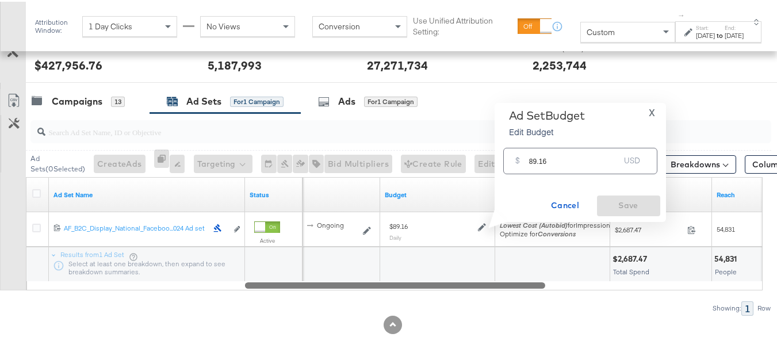
click at [604, 147] on input "89.16" at bounding box center [574, 154] width 91 height 25
paste input "$90.73"
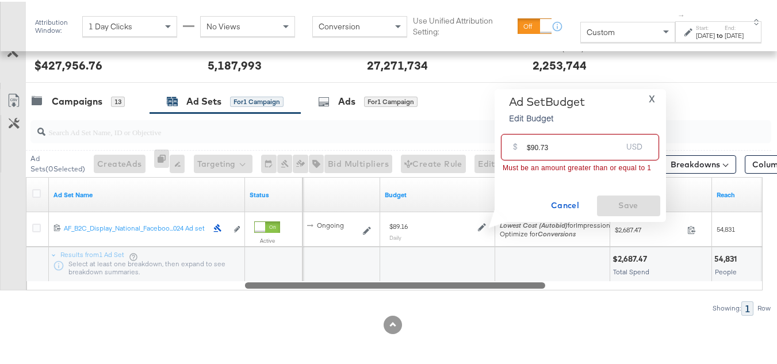
click at [530, 142] on input "$90.73" at bounding box center [574, 140] width 95 height 25
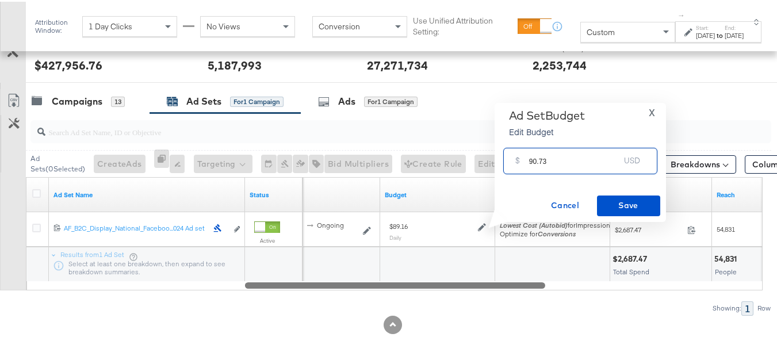
click at [566, 158] on input "90.73" at bounding box center [574, 154] width 91 height 25
type input "90.73"
click at [614, 203] on span "Save" at bounding box center [629, 204] width 54 height 14
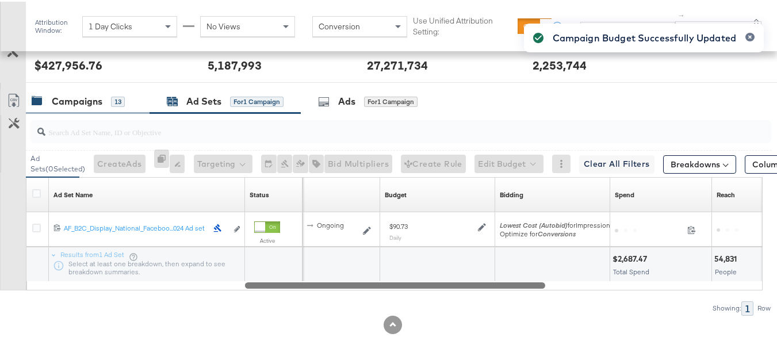
click at [81, 104] on div "Campaigns" at bounding box center [77, 99] width 51 height 13
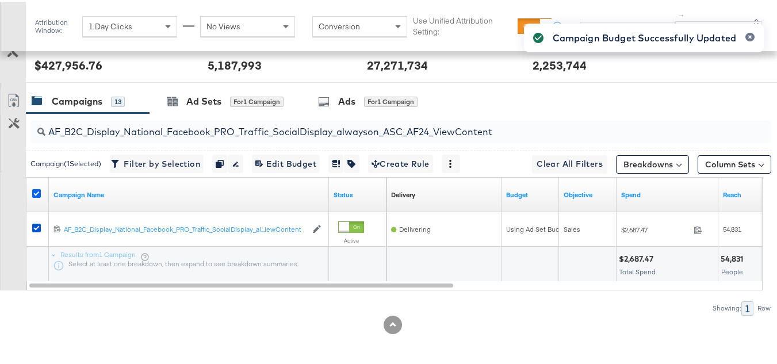
click at [37, 193] on icon at bounding box center [36, 192] width 9 height 9
click at [0, 0] on input "checkbox" at bounding box center [0, 0] width 0 height 0
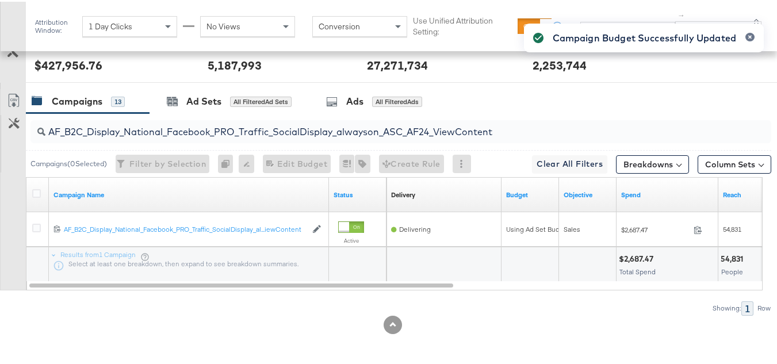
click at [138, 125] on input "AF_B2C_Display_National_Facebook_PRO_Traffic_SocialDisplay_alwayson_ASC_AF24_Vi…" at bounding box center [375, 125] width 660 height 22
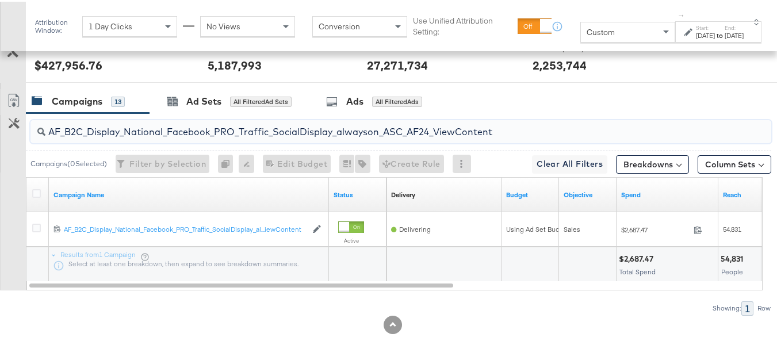
paste input "FR_B2C_Display_National_Facebook_PRO_Traffic_SocialDisplay_alwayson_ASC_FR"
type input "FR_B2C_Display_National_Facebook_PRO_Traffic_SocialDisplay_alwayson_ASC_FR24_Vi…"
click at [36, 190] on icon at bounding box center [36, 192] width 9 height 9
click at [0, 0] on input "checkbox" at bounding box center [0, 0] width 0 height 0
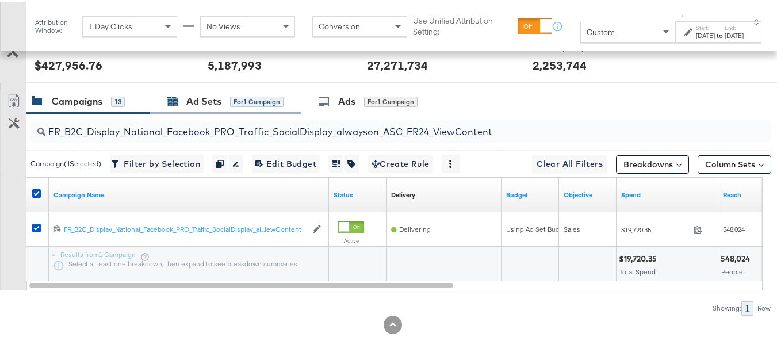
click at [197, 101] on div "Ad Sets" at bounding box center [203, 99] width 35 height 13
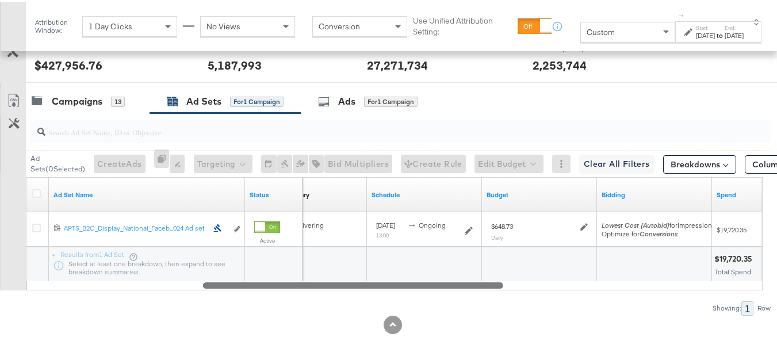
drag, startPoint x: 258, startPoint y: 283, endPoint x: 432, endPoint y: 282, distance: 173.7
click at [432, 282] on div at bounding box center [353, 283] width 300 height 10
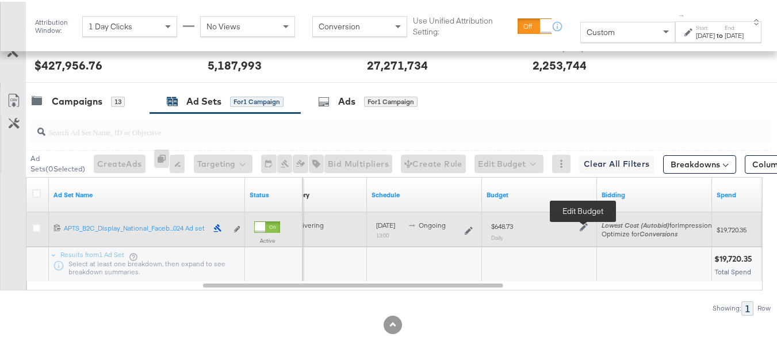
click at [581, 227] on icon at bounding box center [584, 226] width 8 height 8
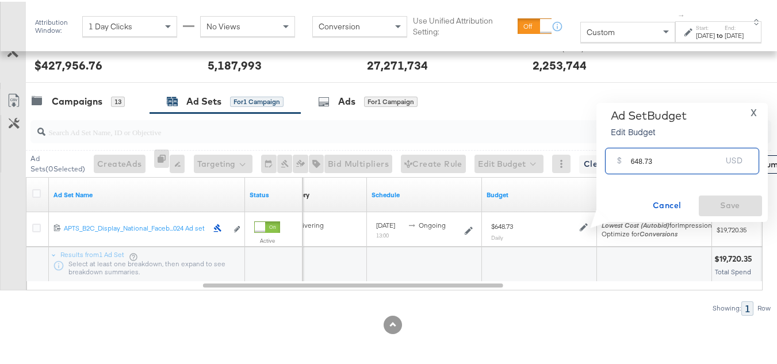
click at [642, 154] on input "648.73" at bounding box center [676, 154] width 91 height 25
paste input "$661.8"
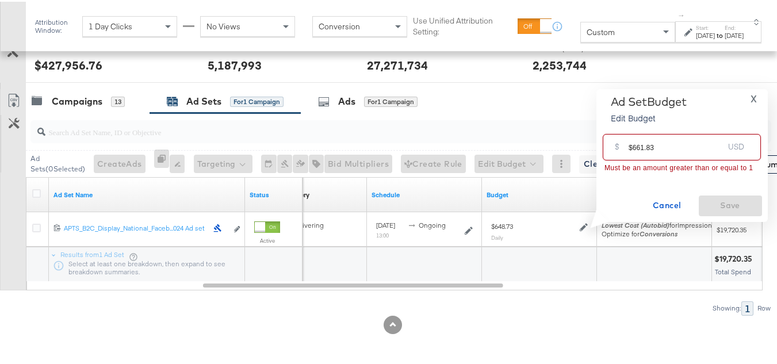
click at [632, 145] on input "$661.83" at bounding box center [676, 140] width 95 height 25
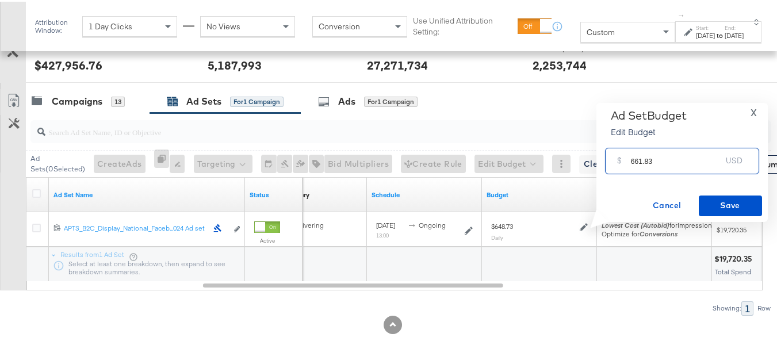
click at [681, 150] on input "661.83" at bounding box center [676, 154] width 91 height 25
type input "661.83"
click at [718, 199] on span "Save" at bounding box center [730, 204] width 54 height 14
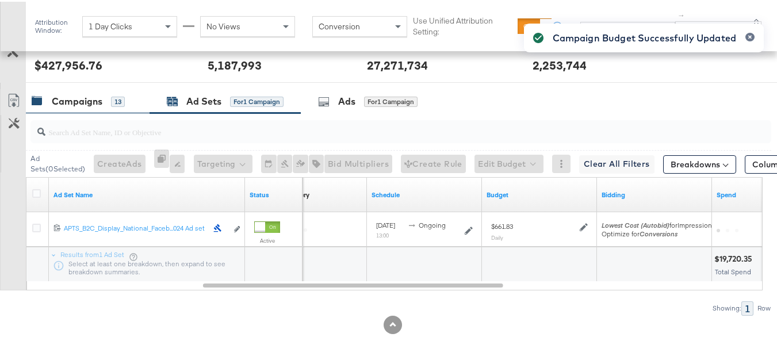
click at [82, 100] on div "Campaigns" at bounding box center [77, 99] width 51 height 13
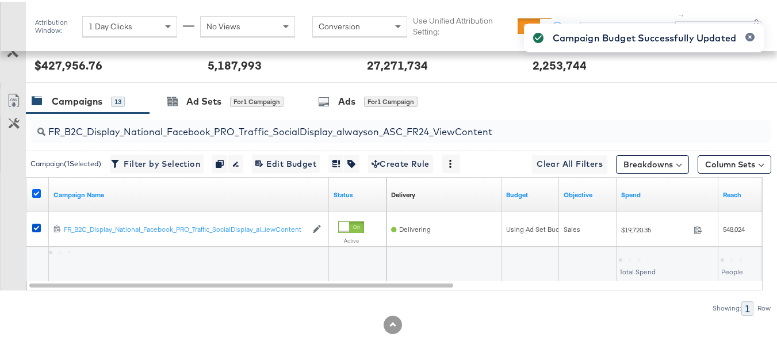
click at [37, 193] on icon at bounding box center [36, 192] width 9 height 9
click at [0, 0] on input "checkbox" at bounding box center [0, 0] width 0 height 0
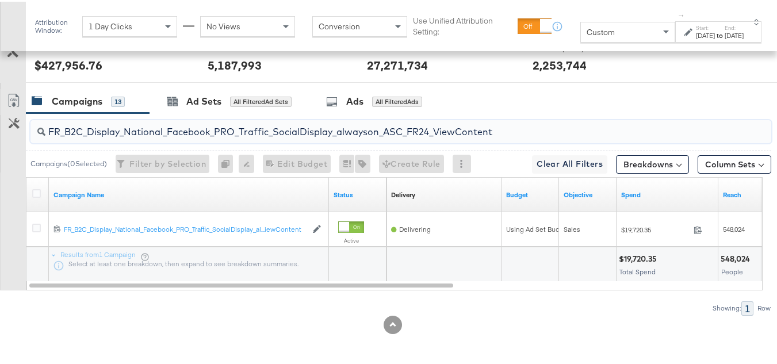
click at [136, 122] on input "FR_B2C_Display_National_Facebook_PRO_Traffic_SocialDisplay_alwayson_ASC_FR24_Vi…" at bounding box center [375, 125] width 660 height 22
paste input "AHL_B2C_Display_National_Facebook_PRO_Traffic_SocialDisplay_alwayson_ASC_AHL"
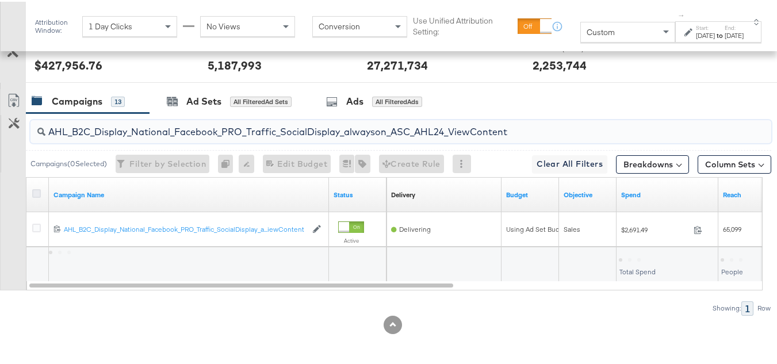
type input "AHL_B2C_Display_National_Facebook_PRO_Traffic_SocialDisplay_alwayson_ASC_AHL24_…"
click at [33, 195] on icon at bounding box center [36, 192] width 9 height 9
click at [0, 0] on input "checkbox" at bounding box center [0, 0] width 0 height 0
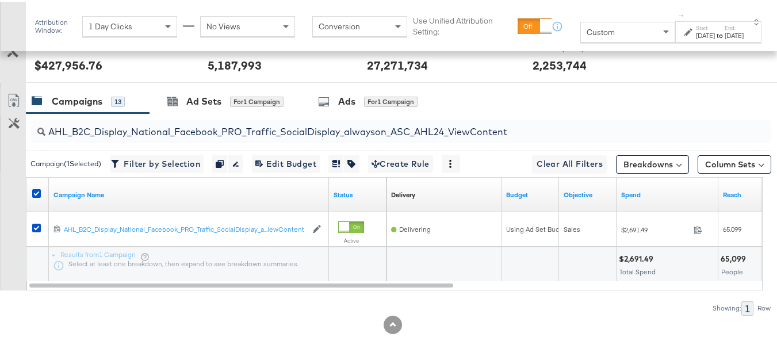
click at [139, 112] on div "AHL_B2C_Display_National_Facebook_PRO_Traffic_SocialDisplay_alwayson_ASC_AHL24_…" at bounding box center [398, 130] width 745 height 37
click at [162, 94] on div "Ad Sets for 1 Campaign" at bounding box center [225, 99] width 151 height 25
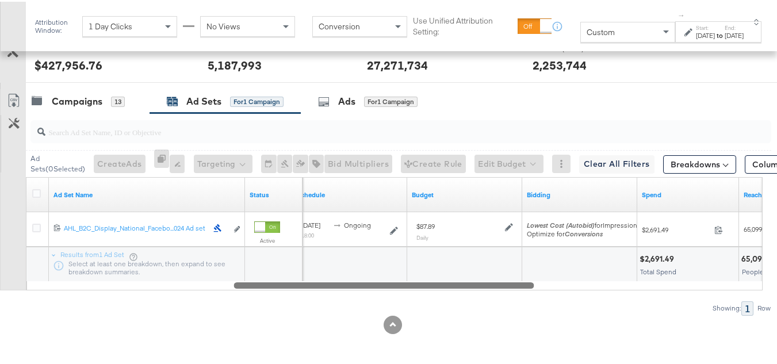
drag, startPoint x: 297, startPoint y: 284, endPoint x: 513, endPoint y: 262, distance: 217.3
click at [503, 282] on div at bounding box center [384, 283] width 300 height 10
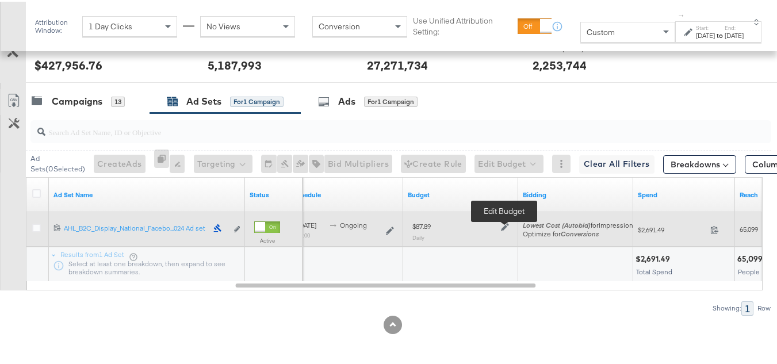
click at [502, 221] on icon at bounding box center [505, 225] width 8 height 8
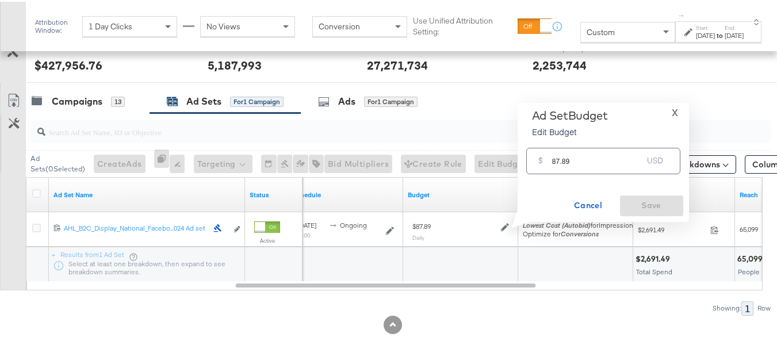
click at [634, 151] on input "87.89" at bounding box center [597, 154] width 91 height 25
paste input "$89.57"
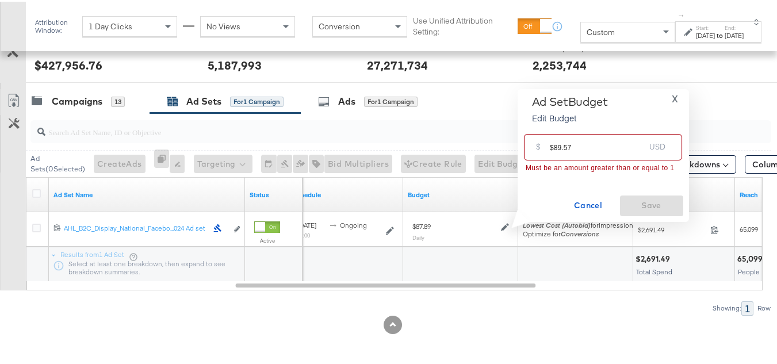
click at [553, 143] on input "$89.57" at bounding box center [597, 140] width 95 height 25
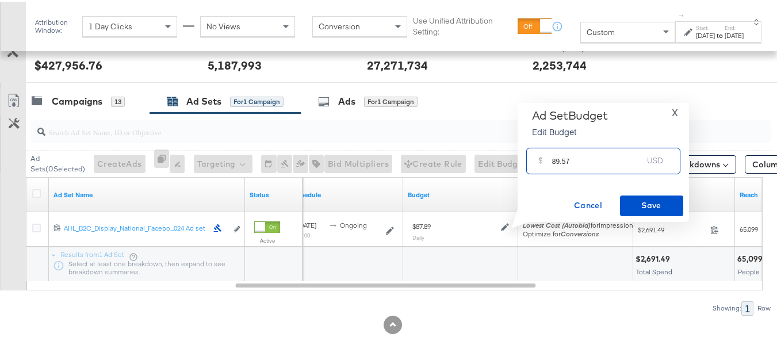
click at [596, 154] on input "89.57" at bounding box center [597, 154] width 91 height 25
type input "89.57"
click at [626, 190] on div "Ad Set Budget Edit Budget X $ 89.57 USD Cancel Save" at bounding box center [603, 161] width 160 height 108
click at [634, 203] on span "Save" at bounding box center [652, 204] width 54 height 14
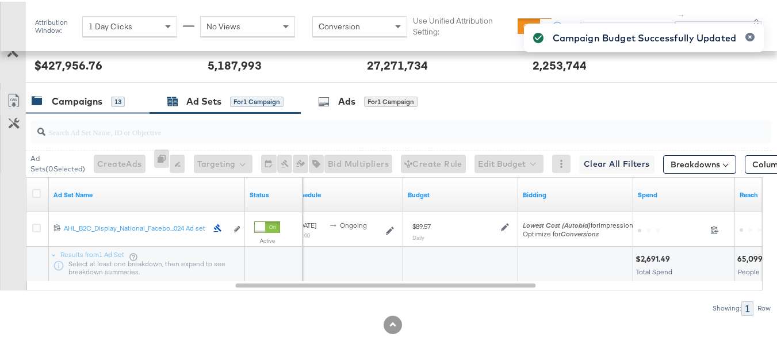
click at [77, 98] on div "Campaigns" at bounding box center [77, 99] width 51 height 13
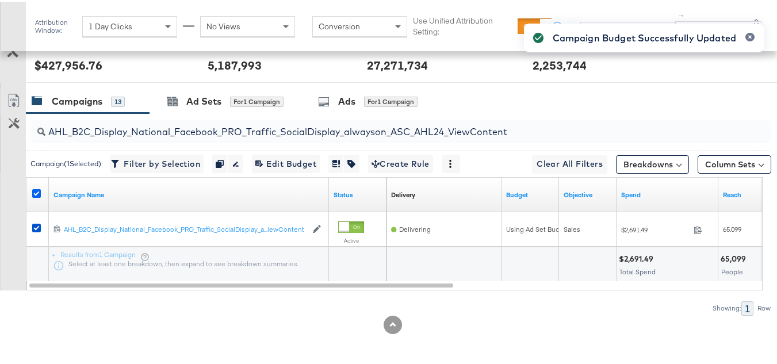
click at [36, 193] on icon at bounding box center [36, 192] width 9 height 9
click at [0, 0] on input "checkbox" at bounding box center [0, 0] width 0 height 0
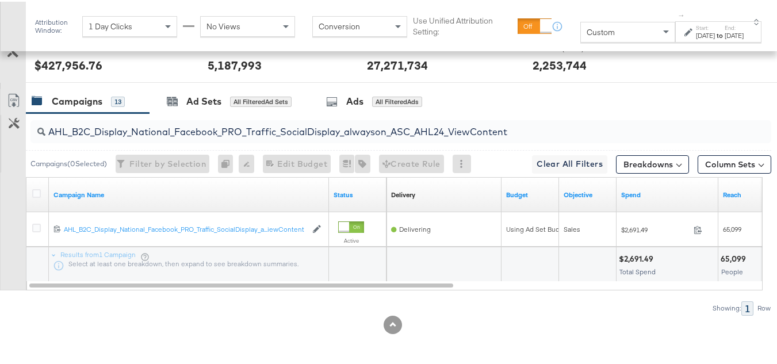
scroll to position [0, 0]
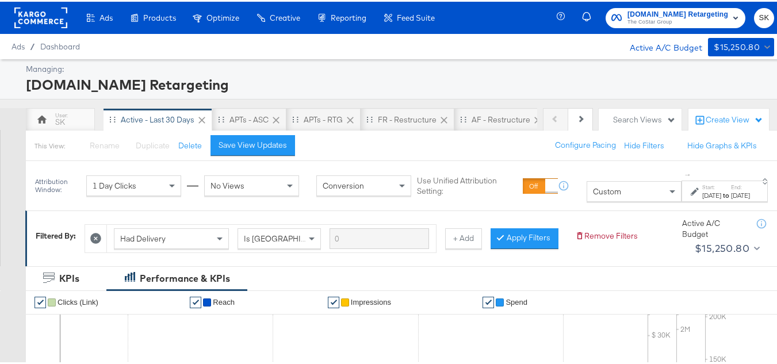
click at [63, 28] on div at bounding box center [40, 16] width 53 height 32
click at [59, 22] on rect at bounding box center [40, 16] width 53 height 21
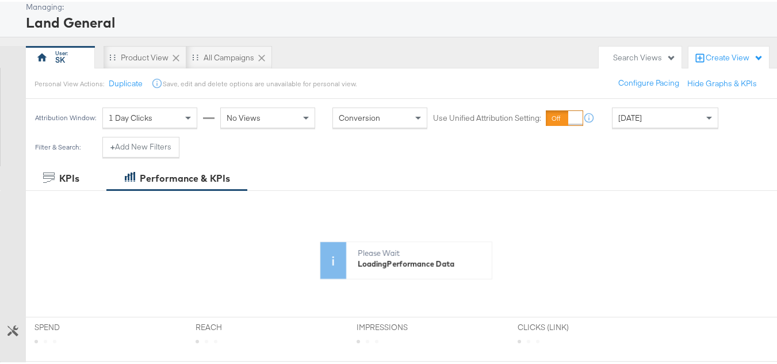
scroll to position [173, 0]
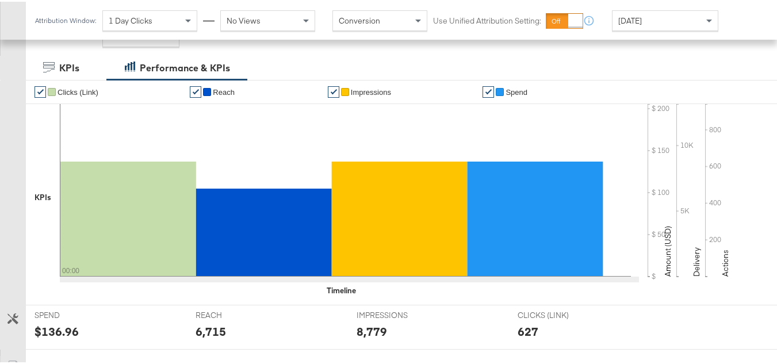
click at [650, 13] on div "Today" at bounding box center [665, 19] width 105 height 20
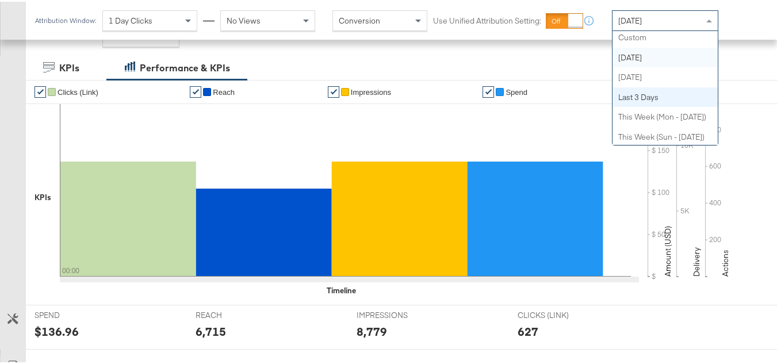
scroll to position [0, 0]
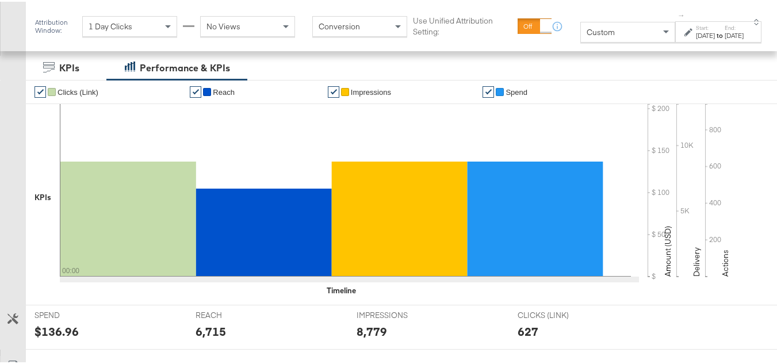
click at [696, 36] on div "Sep 28th 2025" at bounding box center [705, 33] width 19 height 9
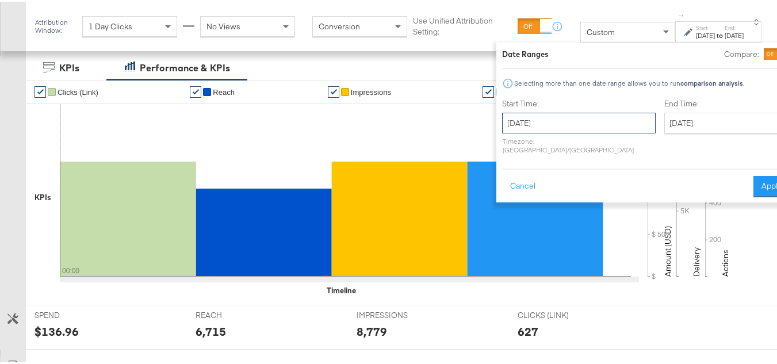
click at [549, 126] on input "September 28th 2025" at bounding box center [579, 121] width 154 height 21
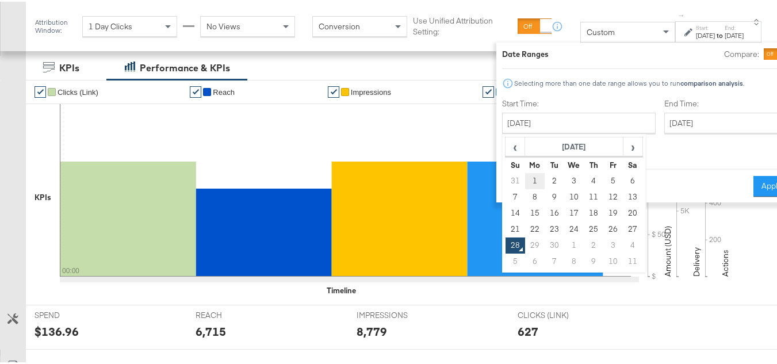
click at [525, 184] on td "1" at bounding box center [535, 179] width 20 height 16
type input "September 1st 2025"
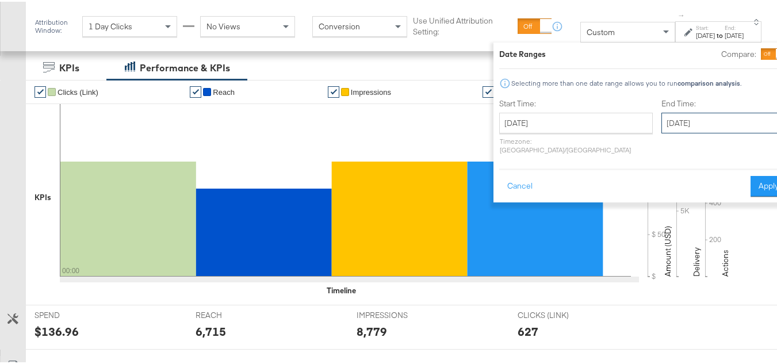
click at [661, 116] on input "September 28th 2025" at bounding box center [721, 121] width 121 height 21
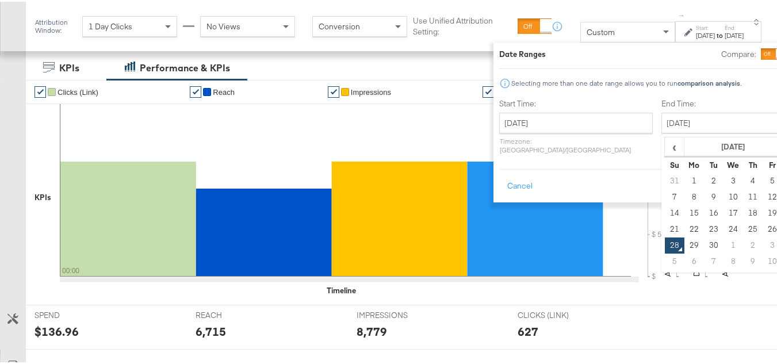
type input "September 27th 2025"
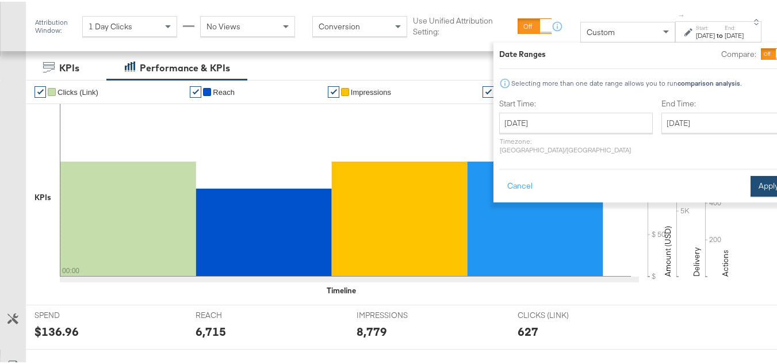
click at [751, 174] on button "Apply" at bounding box center [769, 184] width 36 height 21
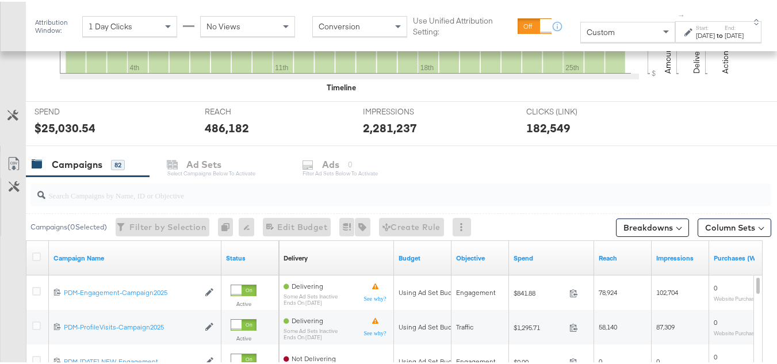
scroll to position [486, 0]
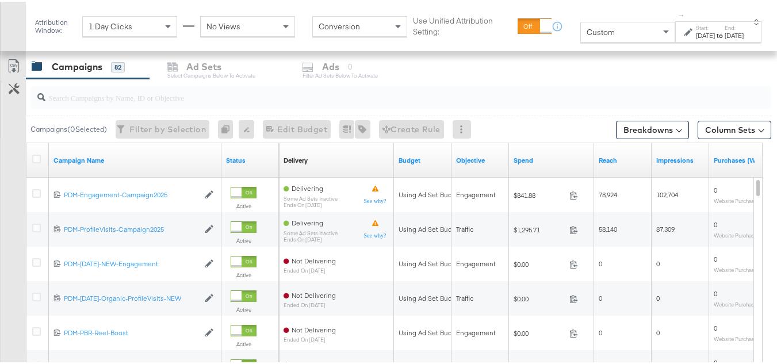
click at [124, 102] on div at bounding box center [400, 95] width 741 height 23
paste input "B2C_LAND_KC_RT_Sig_24"
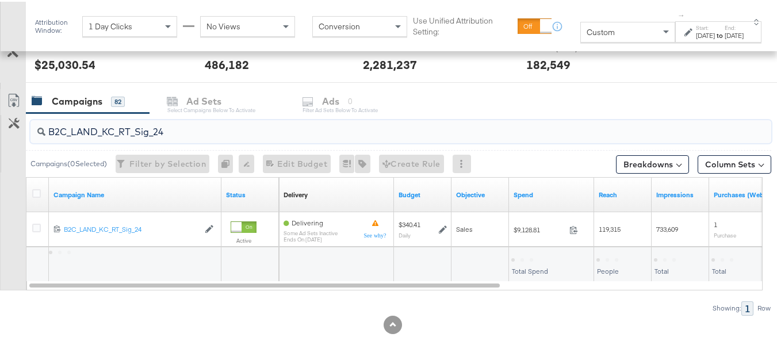
scroll to position [452, 0]
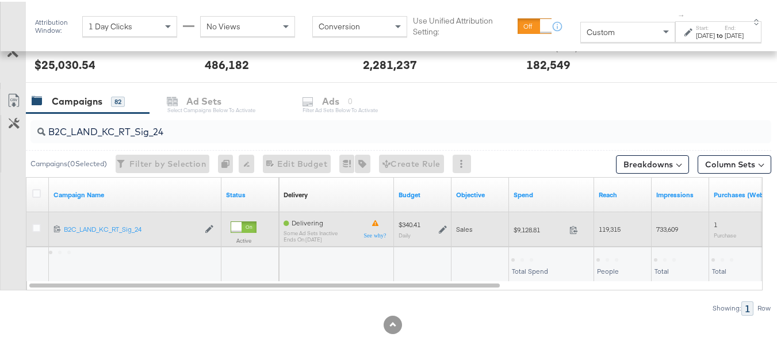
click at [526, 233] on div "$9,128.81 9128.81" at bounding box center [551, 228] width 85 height 18
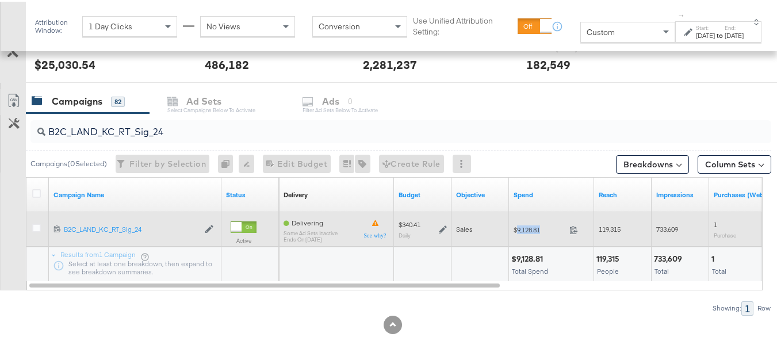
click at [526, 233] on div "$9,128.81 9128.81" at bounding box center [551, 228] width 85 height 18
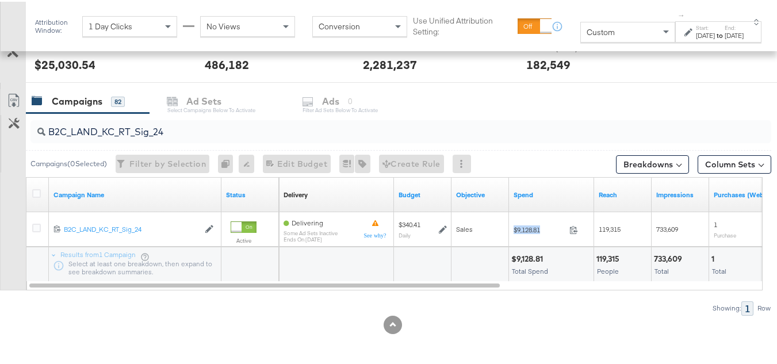
copy div "$9,128.81"
click at [159, 130] on input "B2C_LAND_KC_RT_Sig_24" at bounding box center [375, 125] width 660 height 22
paste input "B_Ecommerce_KC_Retargeting_LW&LOA_Traffic"
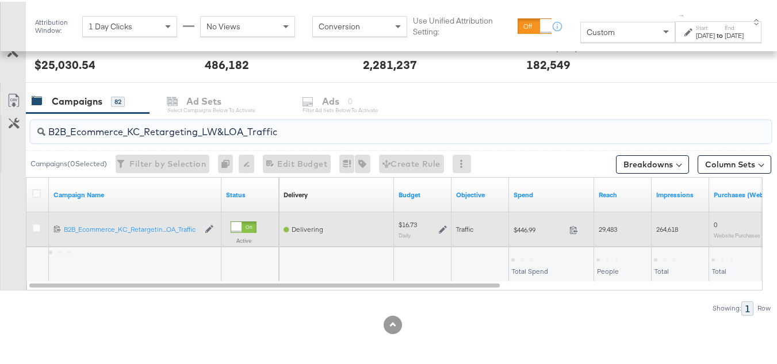
click at [523, 231] on span "$446.99" at bounding box center [539, 228] width 51 height 9
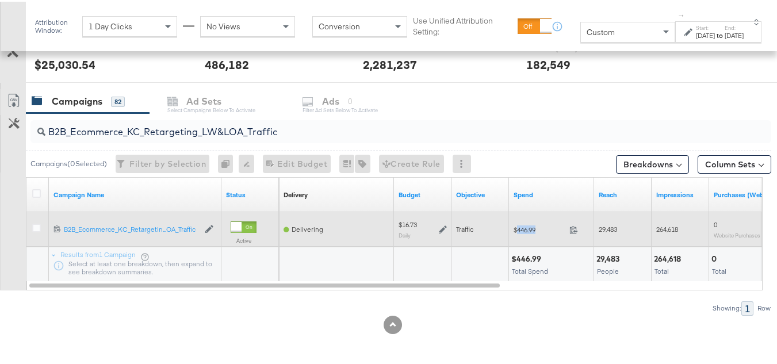
click at [523, 231] on span "$446.99" at bounding box center [539, 228] width 51 height 9
copy div "$446.99"
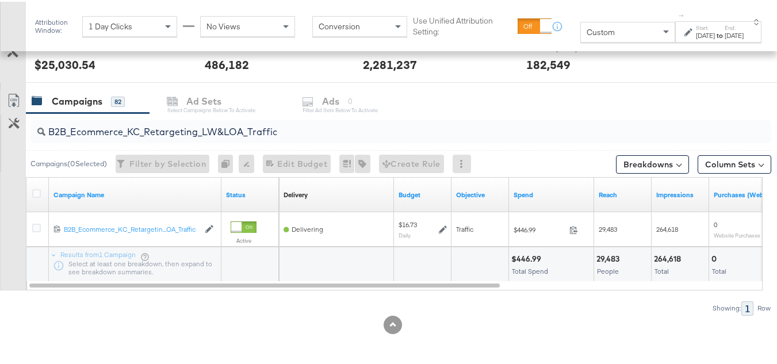
click at [148, 133] on input "B2B_Ecommerce_KC_Retargeting_LW&LOA_Traffic" at bounding box center [375, 125] width 660 height 22
paste input "KC_Retargeting_Prospects & Clients_Conversions"
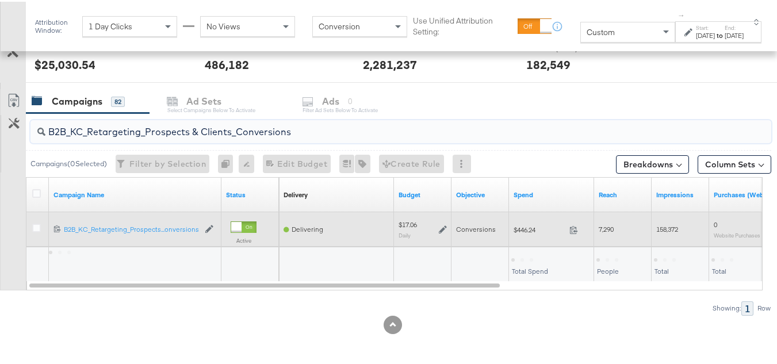
click at [512, 234] on div "$446.24 446.24" at bounding box center [551, 228] width 85 height 18
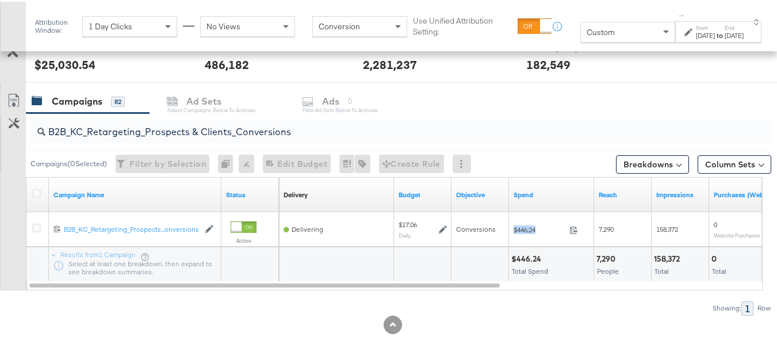
copy div "$446.24"
click at [163, 131] on input "B2B_KC_Retargeting_Prospects & Clients_Conversions" at bounding box center [375, 125] width 660 height 22
paste input "C_LAND_KC_Pros_Sig"
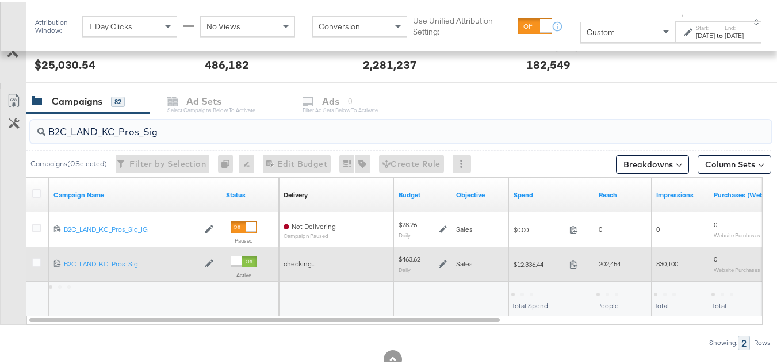
click at [544, 270] on div "$12,336.44 12336.44" at bounding box center [551, 263] width 85 height 18
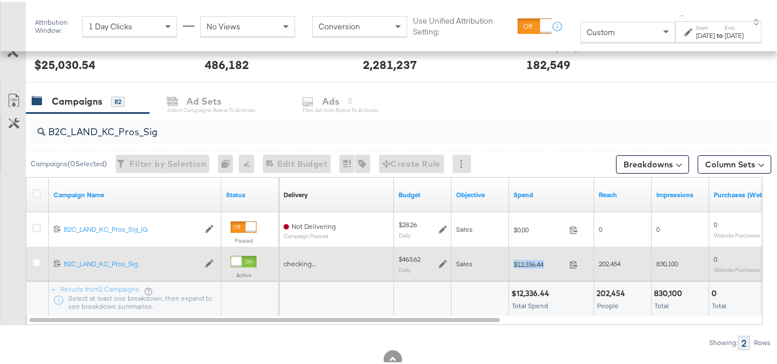
click at [544, 270] on div "$12,336.44 12336.44" at bounding box center [551, 263] width 85 height 18
copy div "$12,336.44"
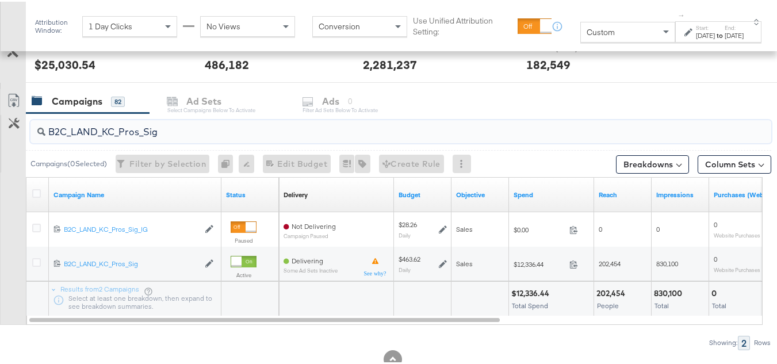
click at [137, 132] on input "B2C_LAND_KC_Pros_Sig" at bounding box center [375, 125] width 660 height 22
paste input "RT_Sig_24"
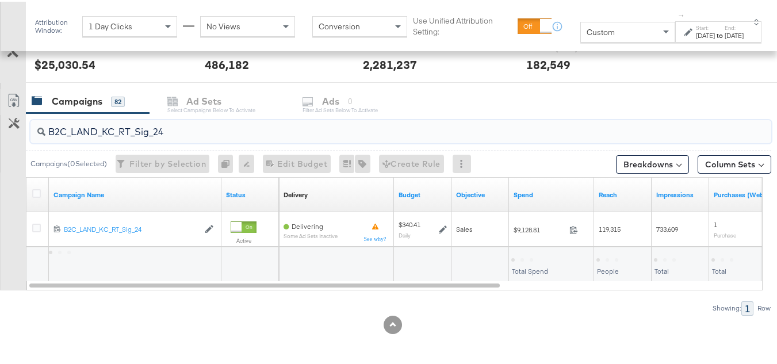
type input "B2C_LAND_KC_RT_Sig_24"
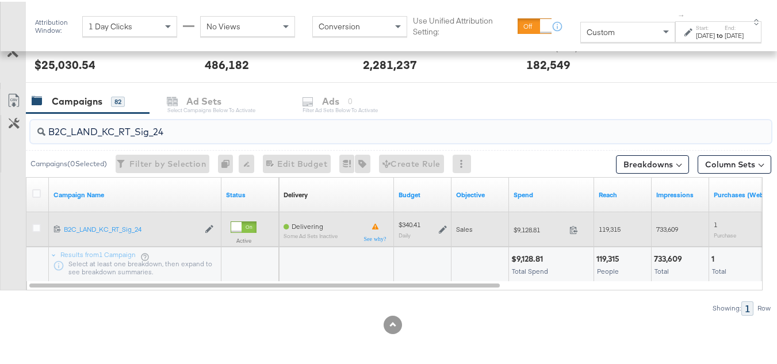
click at [441, 229] on icon at bounding box center [443, 228] width 8 height 8
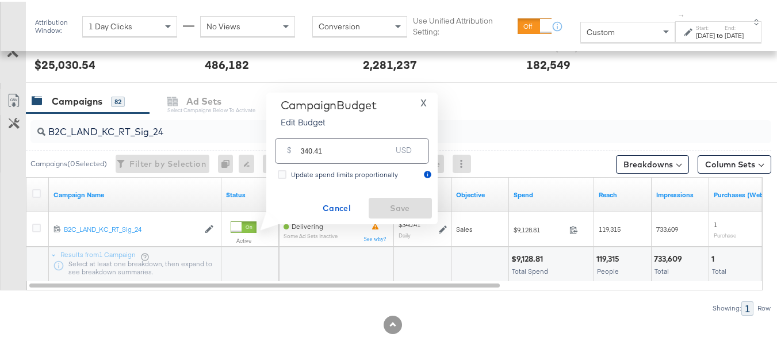
click at [364, 126] on div "Campaign Budget Edit Budget" at bounding box center [329, 114] width 96 height 35
click at [357, 135] on input "340.41" at bounding box center [346, 144] width 91 height 25
paste input "$374.45"
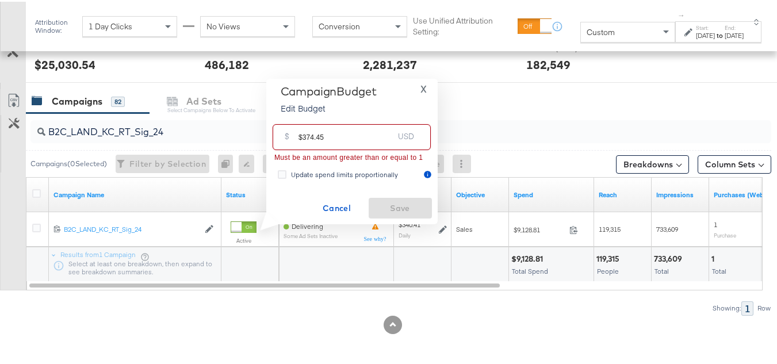
click at [301, 135] on input "$374.45" at bounding box center [346, 130] width 95 height 25
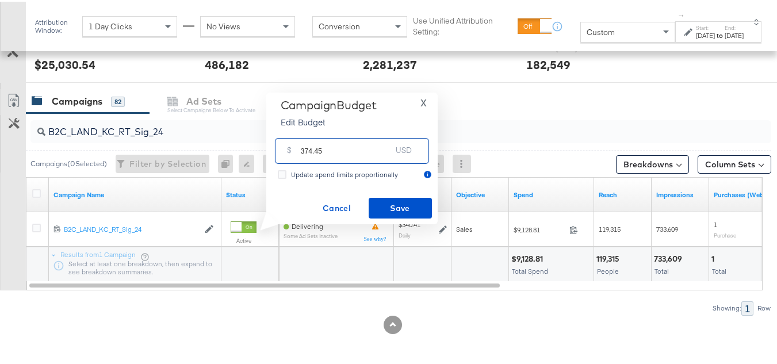
click at [370, 147] on input "374.45" at bounding box center [346, 144] width 91 height 25
type input "374.45"
click at [394, 192] on div "Campaign Budget Edit Budget X $ 374.45 USD Update spend limits proportionally C…" at bounding box center [352, 157] width 160 height 120
click at [396, 210] on span "Save" at bounding box center [400, 207] width 54 height 14
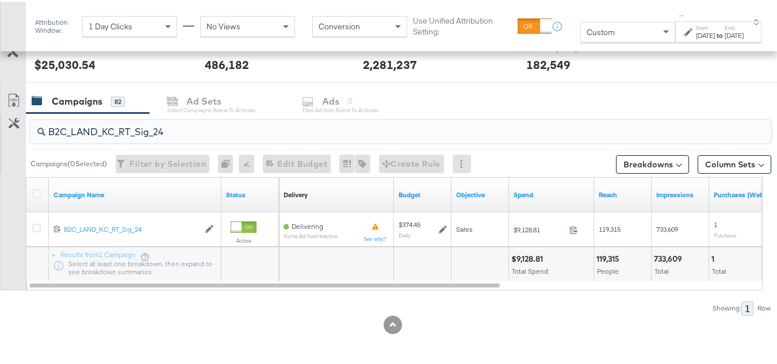
click at [192, 133] on input "B2C_LAND_KC_RT_Sig_24" at bounding box center [375, 125] width 660 height 22
paste input "B_Ecommerce_KC_Retargeting_LW&LOA_Traffic"
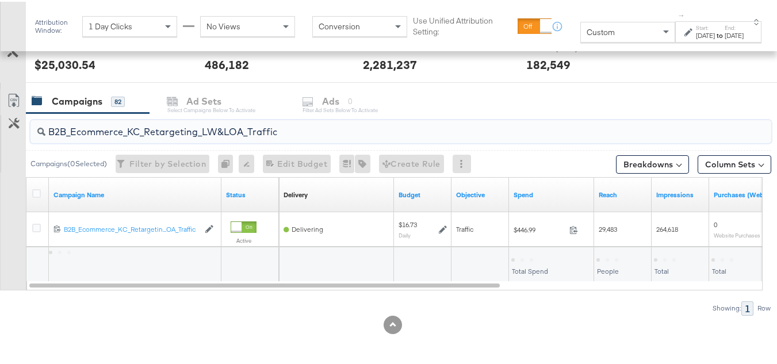
type input "B2B_Ecommerce_KC_Retargeting_LW&LOA_Traffic"
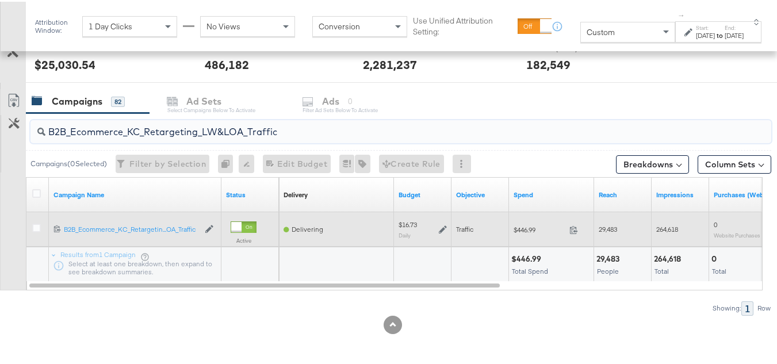
click at [443, 225] on icon at bounding box center [443, 228] width 8 height 8
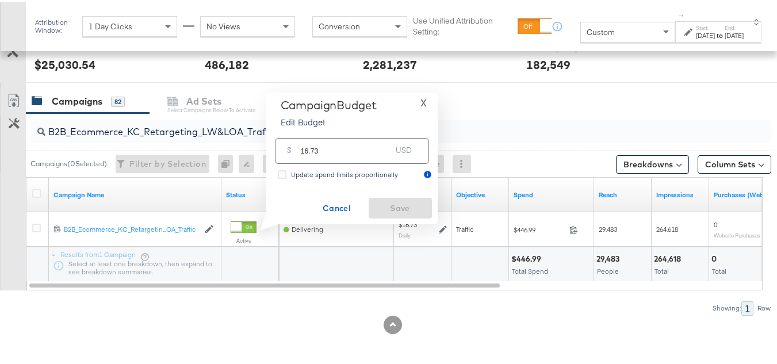
click at [378, 159] on div "$ 16.73 USD" at bounding box center [352, 149] width 154 height 26
click at [369, 144] on input "16.73" at bounding box center [346, 144] width 91 height 25
paste input "$18.40"
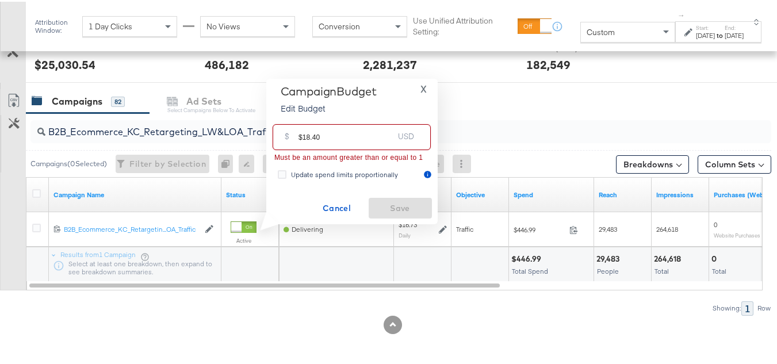
click at [301, 134] on input "$18.40" at bounding box center [346, 130] width 95 height 25
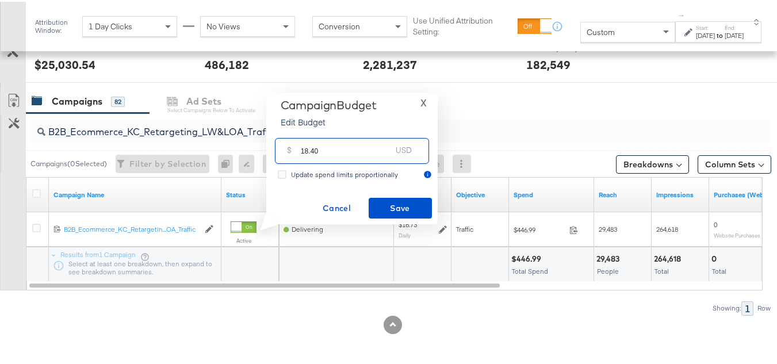
click at [349, 142] on input "18.40" at bounding box center [346, 144] width 91 height 25
type input "18.40"
click at [391, 204] on span "Save" at bounding box center [400, 207] width 54 height 14
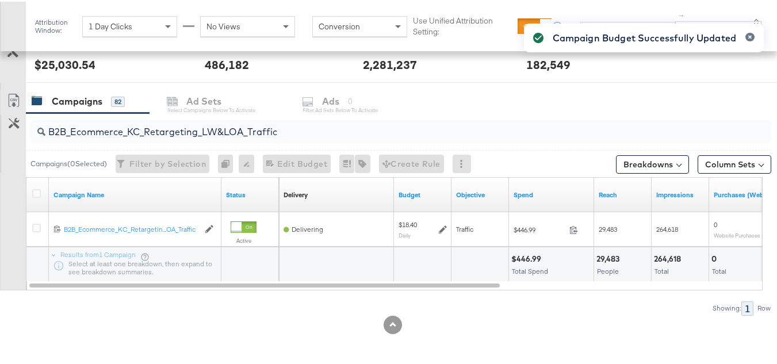
click at [144, 129] on input "B2B_Ecommerce_KC_Retargeting_LW&LOA_Traffic" at bounding box center [375, 125] width 660 height 22
paste input "KC_Retargeting_Prospects & Clients_Conversions"
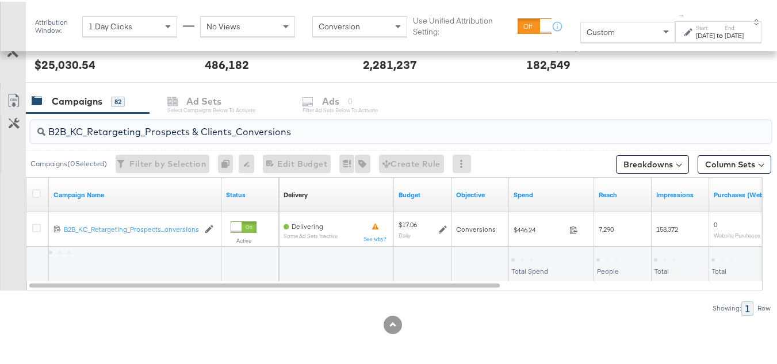
type input "B2B_KC_Retargeting_Prospects & Clients_Conversions"
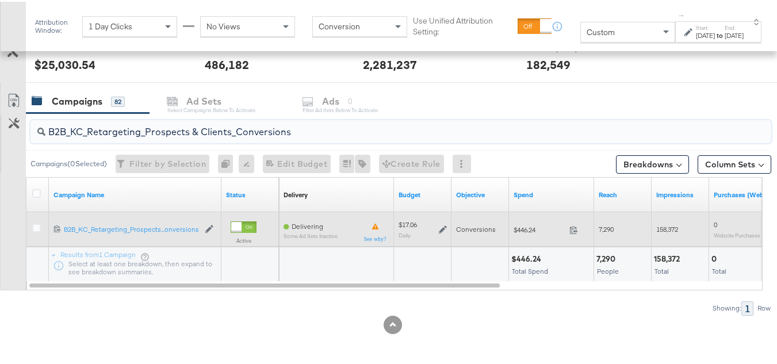
click at [442, 228] on icon at bounding box center [443, 228] width 8 height 8
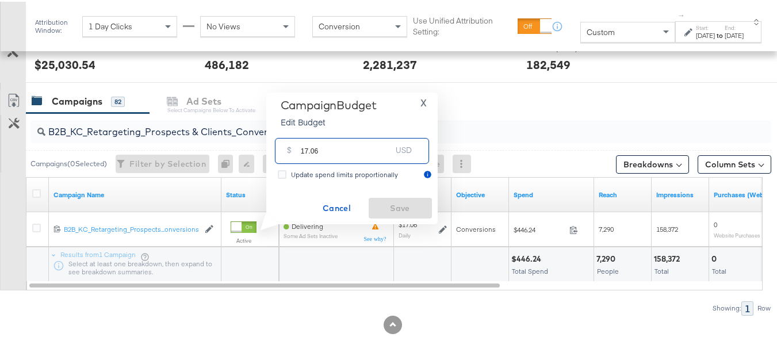
click at [357, 142] on input "17.06" at bounding box center [346, 144] width 91 height 25
paste input "$18.77"
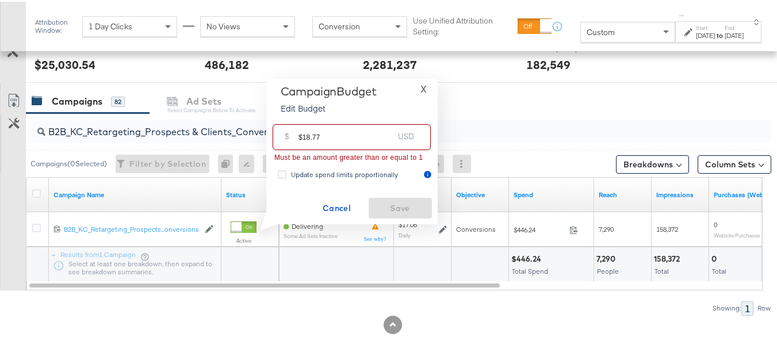
click at [303, 135] on input "$18.77" at bounding box center [346, 130] width 95 height 25
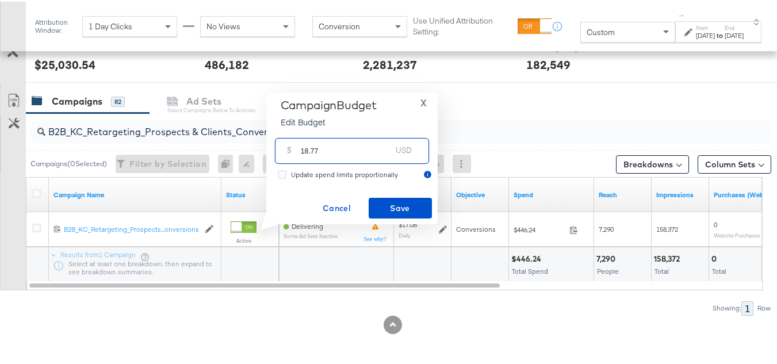
click at [362, 153] on input "18.77" at bounding box center [346, 144] width 91 height 25
type input "18.77"
click at [404, 215] on button "Save" at bounding box center [400, 206] width 63 height 21
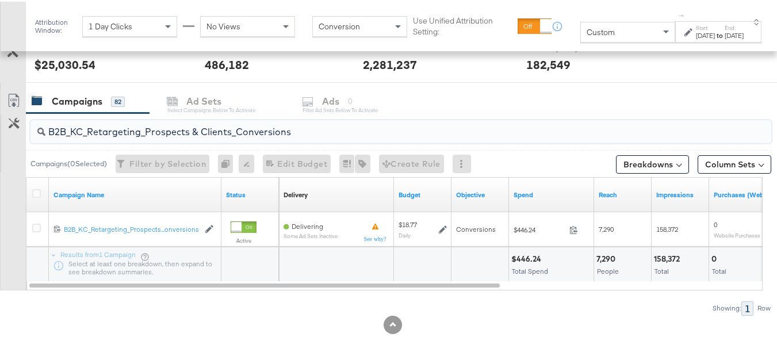
click at [181, 125] on input "B2B_KC_Retargeting_Prospects & Clients_Conversions" at bounding box center [375, 125] width 660 height 22
paste input "C_LAND_KC_Pros_Sig"
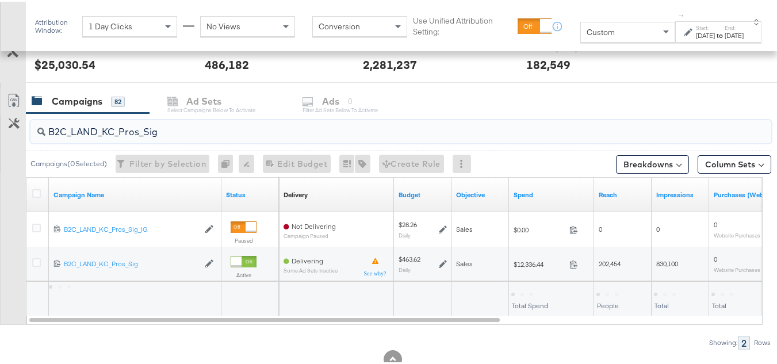
type input "B2C_LAND_KC_Pros_Sig"
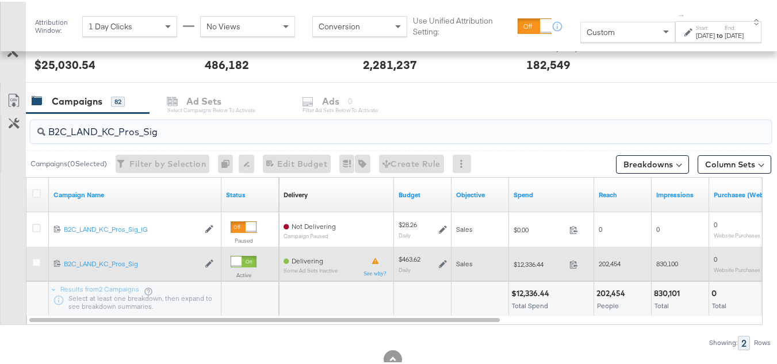
click at [439, 267] on div "$463.62 Daily" at bounding box center [423, 262] width 48 height 18
click at [437, 261] on div "$463.62 Daily" at bounding box center [423, 262] width 48 height 18
click at [441, 262] on icon at bounding box center [443, 262] width 8 height 8
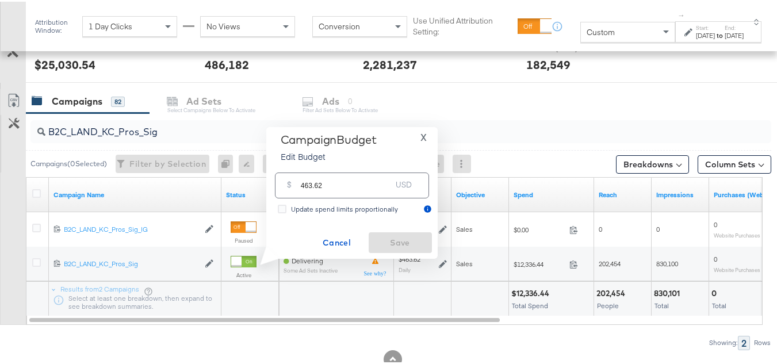
click at [383, 193] on div "$ 463.62 USD" at bounding box center [352, 184] width 154 height 26
paste input "$509.98"
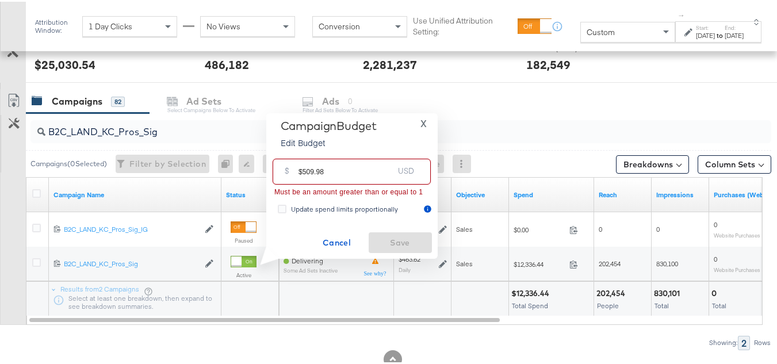
click at [299, 167] on input "$509.98" at bounding box center [346, 165] width 95 height 25
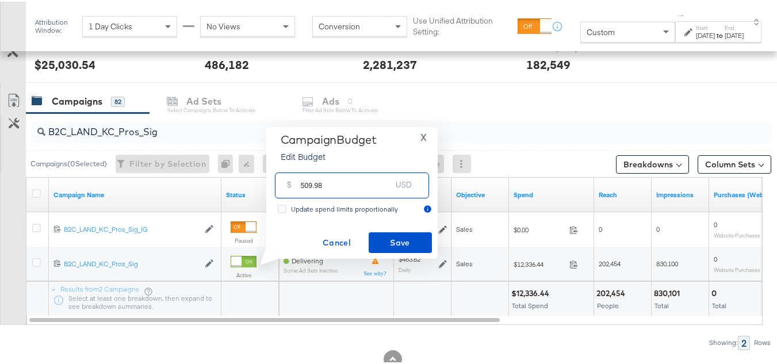
click at [356, 179] on input "509.98" at bounding box center [346, 179] width 91 height 25
type input "509.98"
click at [392, 251] on div "Campaign Budget Edit Budget X $ 509.98 USD Update spend limits proportionally C…" at bounding box center [351, 191] width 171 height 132
click at [392, 243] on span "Save" at bounding box center [400, 241] width 54 height 14
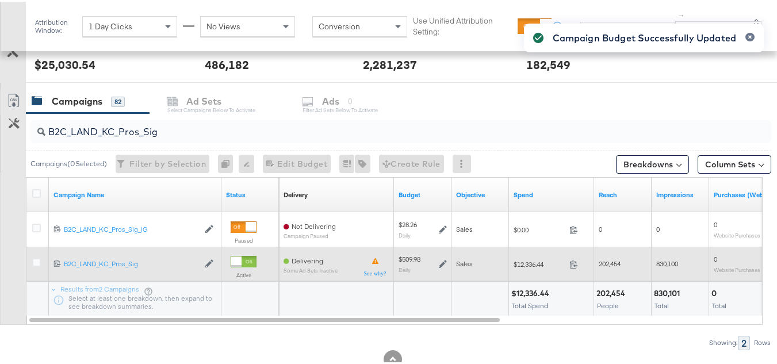
click at [44, 263] on div at bounding box center [38, 263] width 12 height 12
click at [40, 263] on icon at bounding box center [36, 261] width 9 height 9
click at [0, 0] on input "checkbox" at bounding box center [0, 0] width 0 height 0
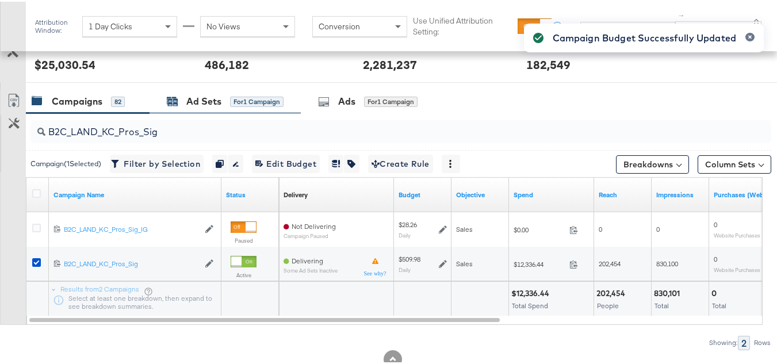
click at [228, 106] on div "Ad Sets for 1 Campaign" at bounding box center [225, 99] width 117 height 13
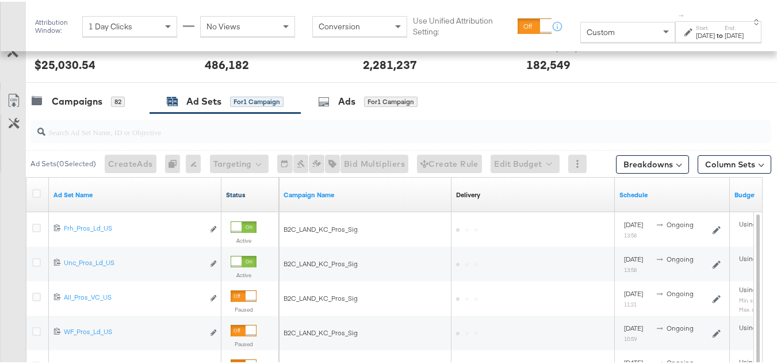
click at [243, 189] on link "Status" at bounding box center [250, 193] width 48 height 9
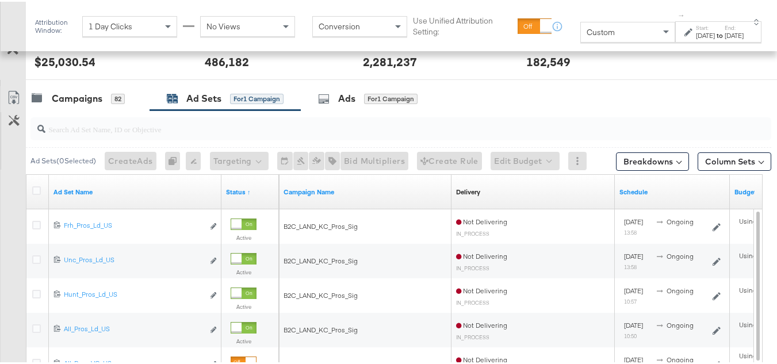
scroll to position [452, 0]
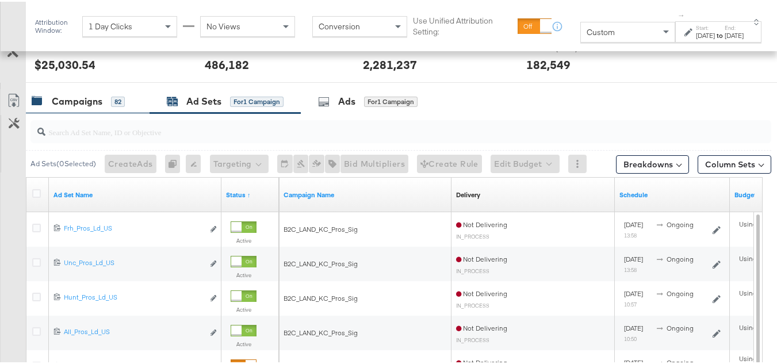
click at [87, 105] on div "Campaigns" at bounding box center [77, 99] width 51 height 13
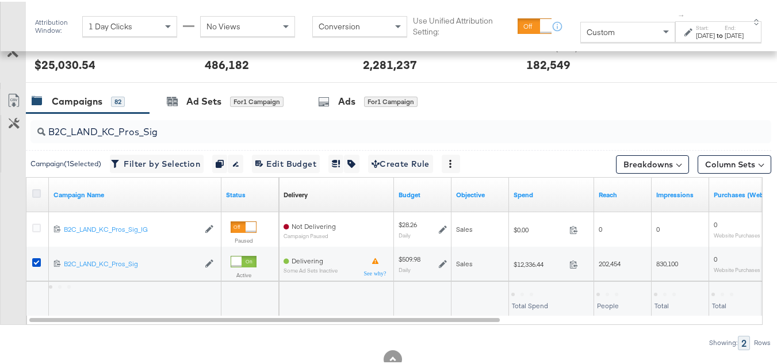
click at [40, 195] on icon at bounding box center [36, 192] width 9 height 9
click at [0, 0] on input "checkbox" at bounding box center [0, 0] width 0 height 0
click at [40, 195] on icon at bounding box center [36, 192] width 9 height 9
click at [0, 0] on input "checkbox" at bounding box center [0, 0] width 0 height 0
